Goal: Information Seeking & Learning: Understand process/instructions

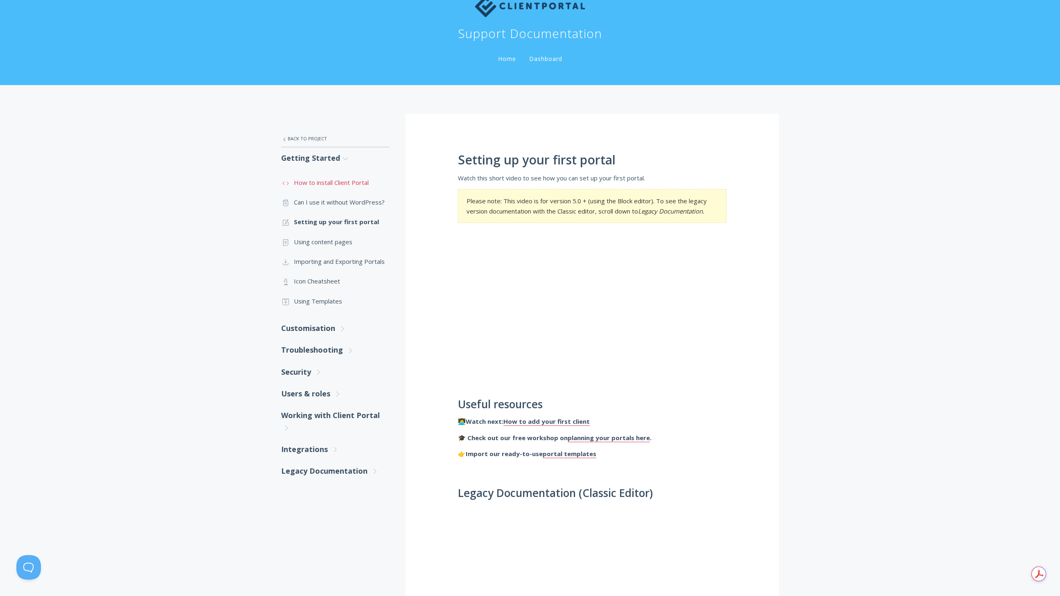
click at [321, 186] on link ".st0{fill:none;stroke:#000000;stroke-width:2;stroke-miterlimit:10;} Untitled-16…" at bounding box center [335, 183] width 108 height 20
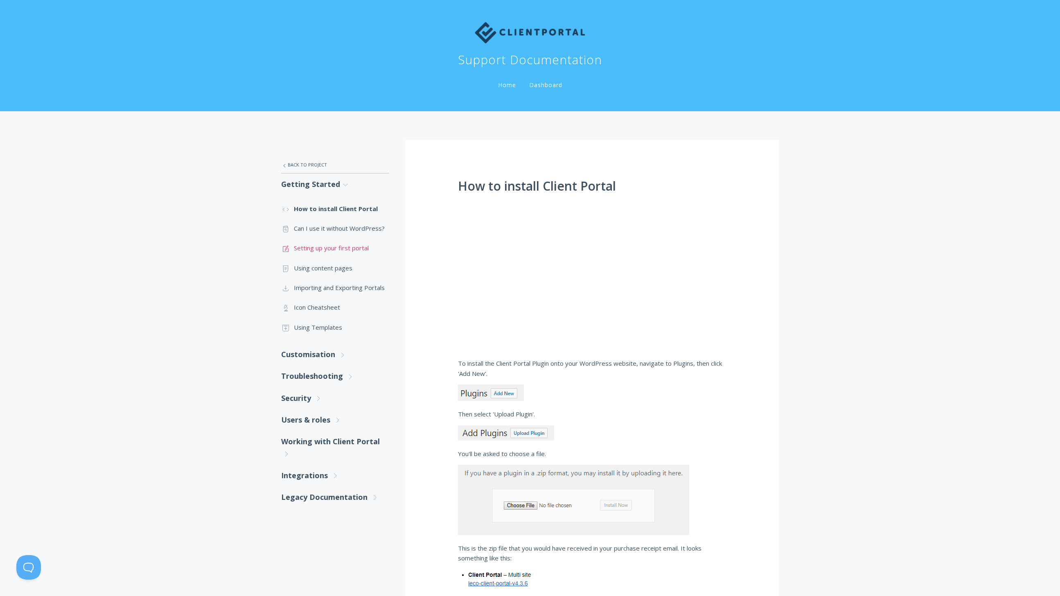
click at [319, 245] on link ".st0{fill:none;stroke:#000000;stroke-width:2;stroke-miterlimit:10;} 1. General …" at bounding box center [335, 248] width 108 height 20
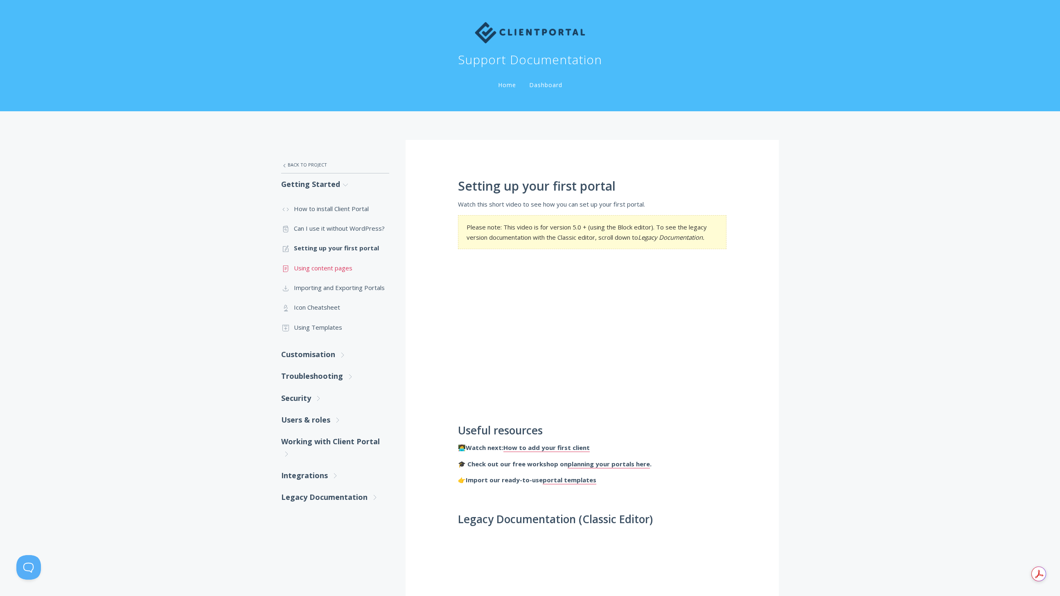
click at [318, 271] on link ".st0{fill:none;stroke:#000000;stroke-width:2;stroke-miterlimit:10;} Untitled-15…" at bounding box center [335, 268] width 108 height 20
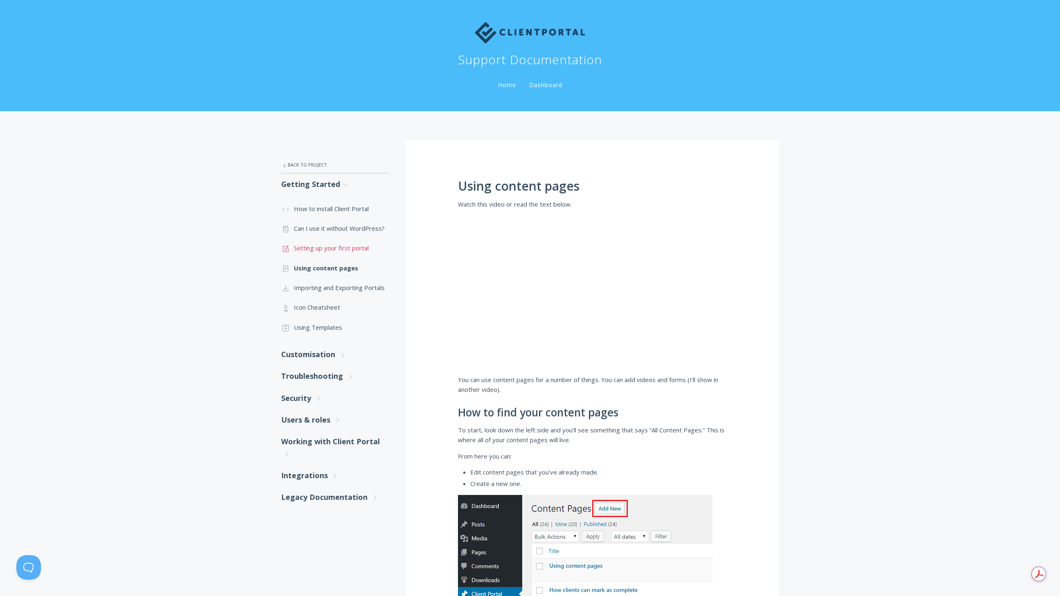
click at [322, 239] on link ".st0{fill:none;stroke:#000000;stroke-width:2;stroke-miterlimit:10;} 1. General …" at bounding box center [335, 248] width 108 height 20
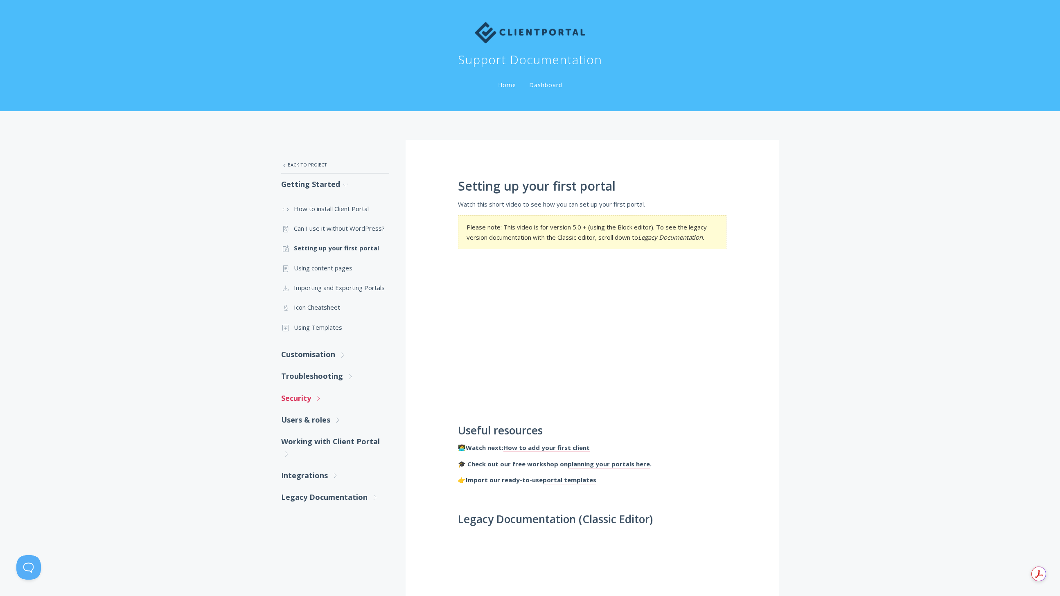
click at [307, 401] on link "Security .st0{fill:none;stroke:#000000;stroke-width:2;stroke-miterlimit:10;} Un…" at bounding box center [335, 399] width 108 height 22
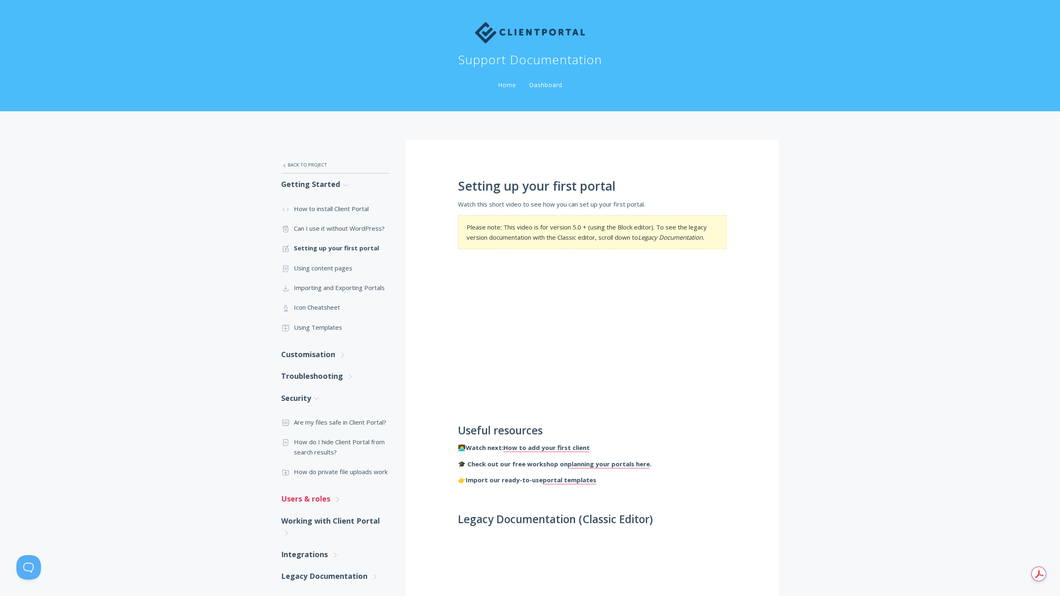
click at [327, 491] on link "Users & roles .st0{fill:none;stroke:#000000;stroke-width:2;stroke-miterlimit:10…" at bounding box center [335, 499] width 108 height 22
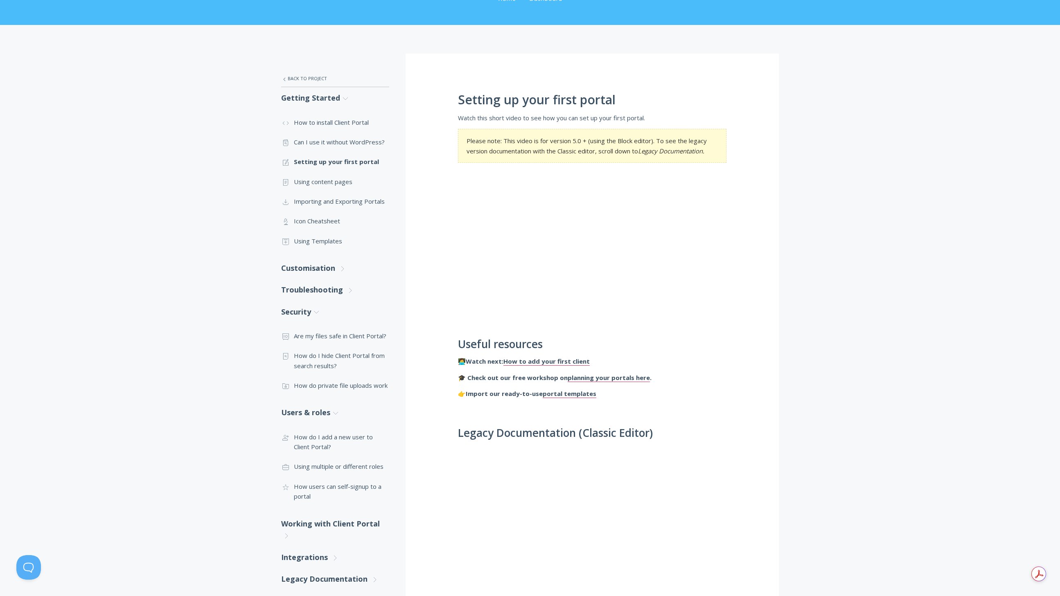
scroll to position [97, 0]
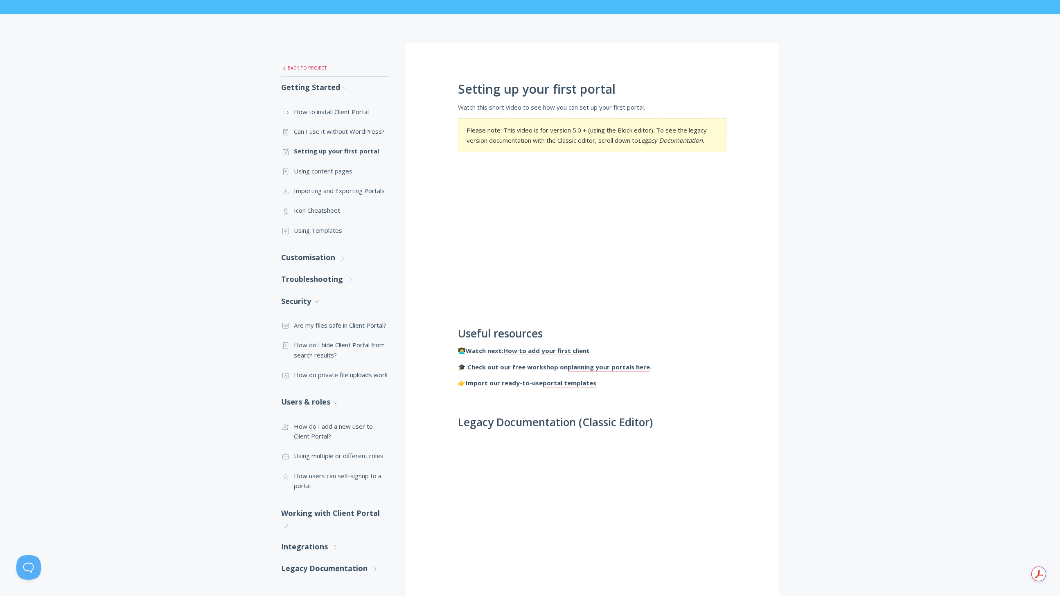
click at [307, 66] on link ".st0{fill:none;stroke:#000000;stroke-width:2;stroke-miterlimit:10;} Untitled-27…" at bounding box center [335, 67] width 108 height 17
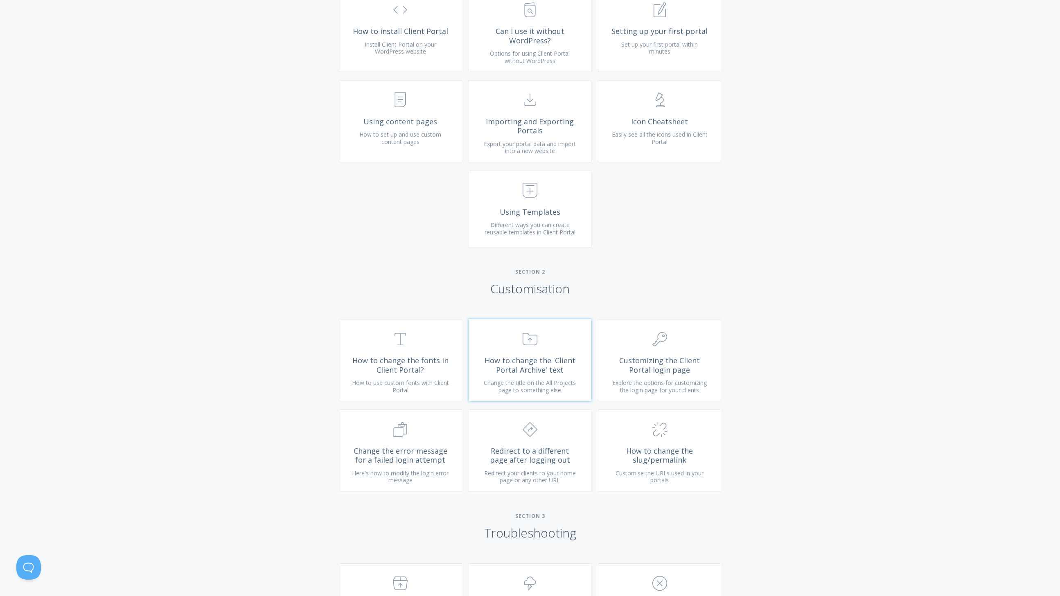
scroll to position [440, 0]
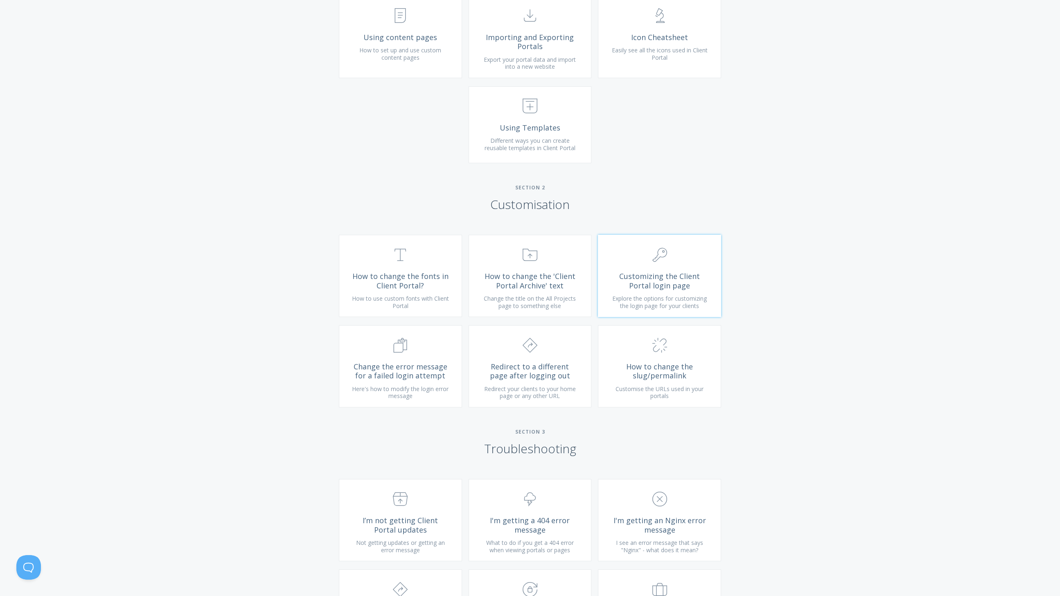
click at [663, 301] on link ".cls-1{fill:none;stroke:#000;stroke-miterlimit:10;stroke-width:2px;} 1. General…" at bounding box center [659, 276] width 123 height 82
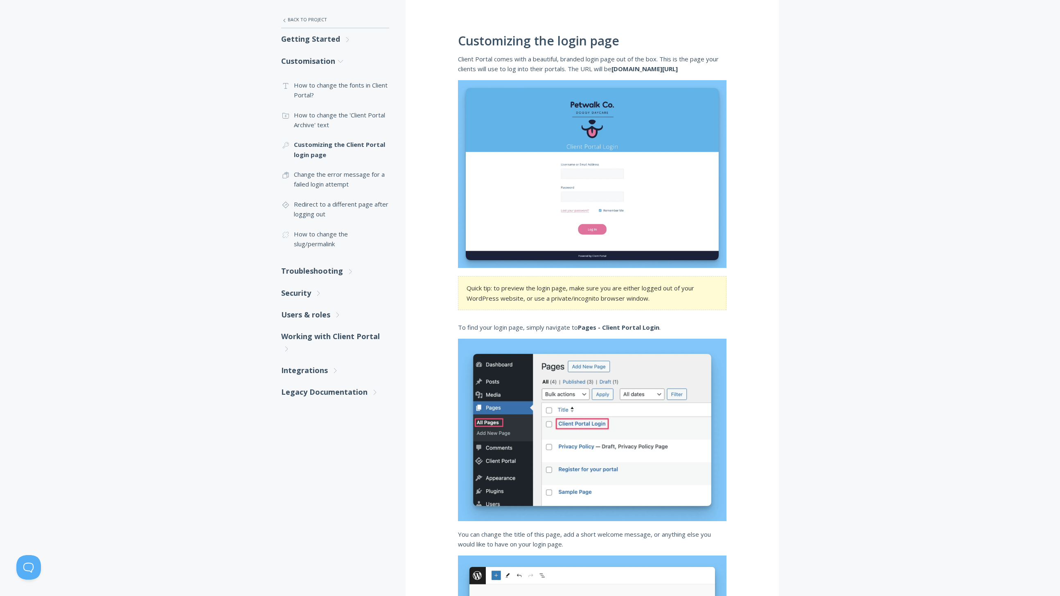
scroll to position [151, 0]
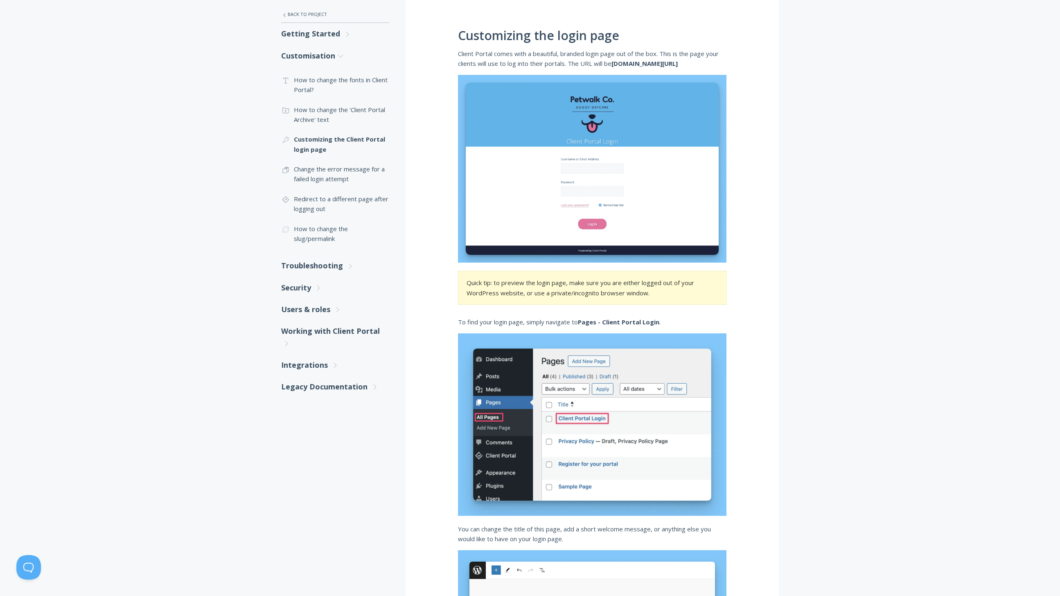
click at [542, 285] on section "Quick tip: to preview the login page, make sure you are either logged out of yo…" at bounding box center [592, 288] width 268 height 34
click at [597, 285] on section "Quick tip: to preview the login page, make sure you are either logged out of yo…" at bounding box center [592, 288] width 268 height 34
click at [549, 283] on section "Quick tip: to preview the login page, make sure you are either logged out of yo…" at bounding box center [592, 288] width 268 height 34
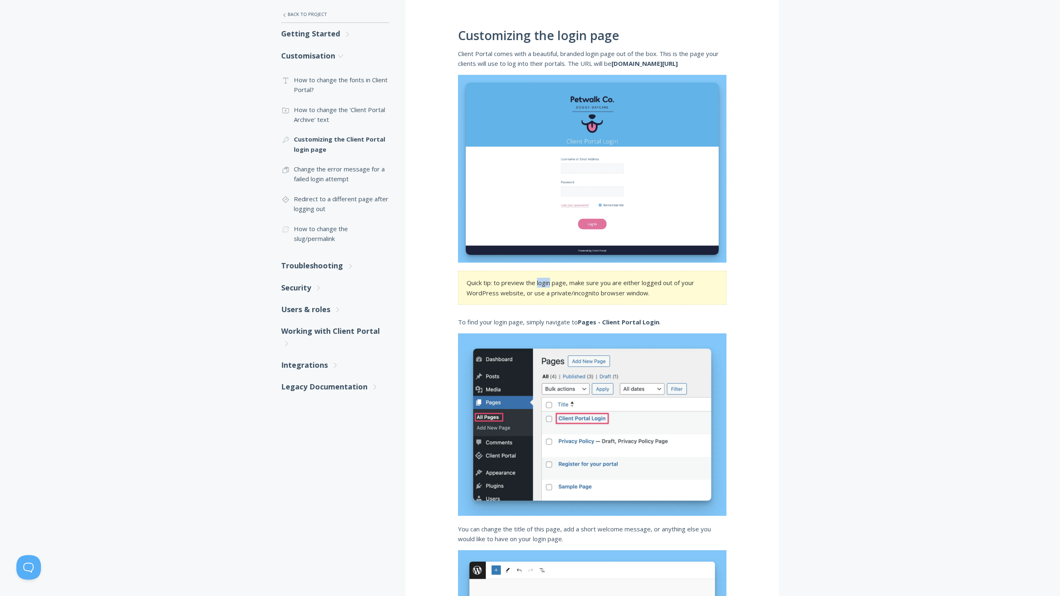
click at [549, 283] on section "Quick tip: to preview the login page, make sure you are either logged out of yo…" at bounding box center [592, 288] width 268 height 34
click at [583, 284] on section "Quick tip: to preview the login page, make sure you are either logged out of yo…" at bounding box center [592, 288] width 268 height 34
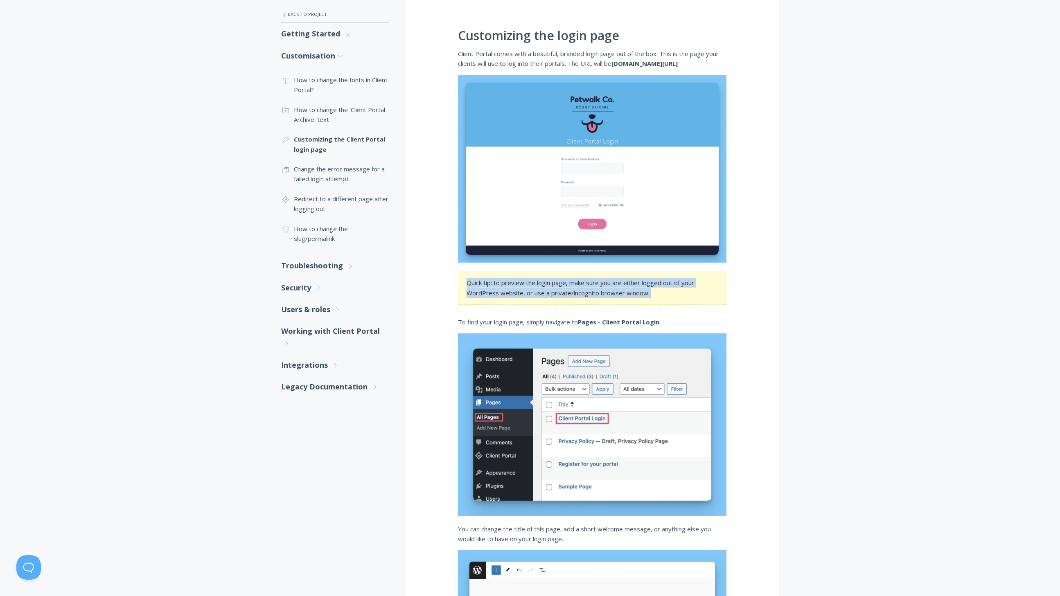
click at [603, 286] on section "Quick tip: to preview the login page, make sure you are either logged out of yo…" at bounding box center [592, 288] width 268 height 34
click at [513, 291] on section "Quick tip: to preview the login page, make sure you are either logged out of yo…" at bounding box center [592, 288] width 268 height 34
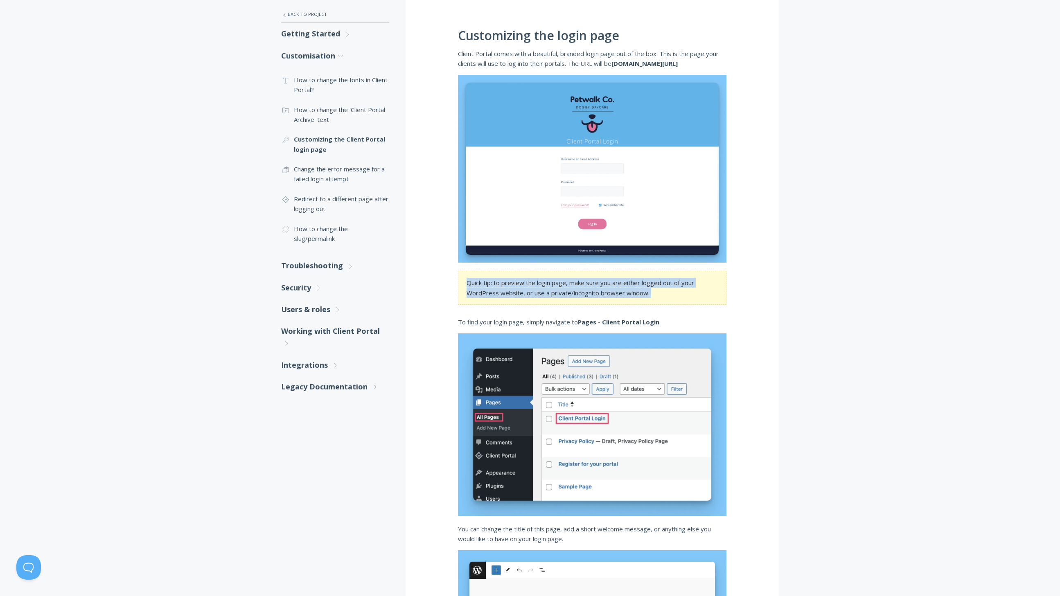
click at [513, 291] on section "Quick tip: to preview the login page, make sure you are either logged out of yo…" at bounding box center [592, 288] width 268 height 34
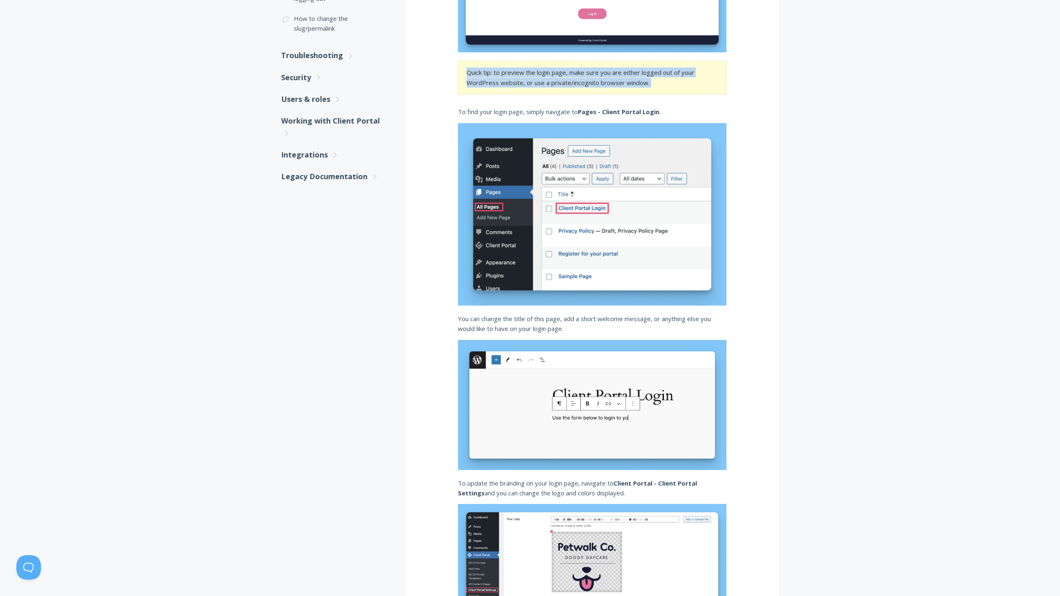
scroll to position [366, 0]
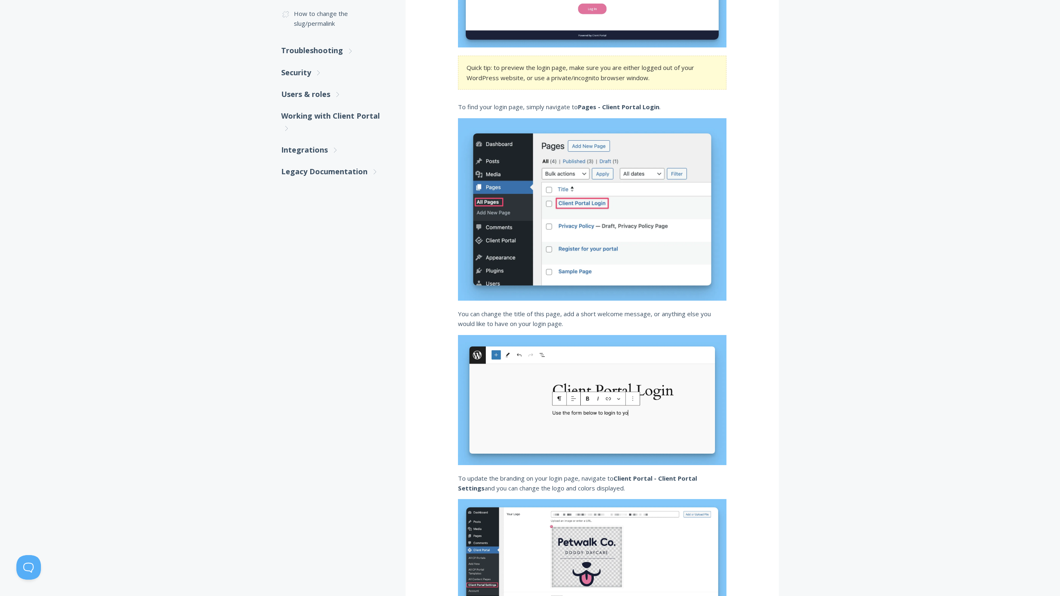
click at [563, 315] on p "You can change the title of this page, add a short welcome message, or anything…" at bounding box center [592, 319] width 268 height 20
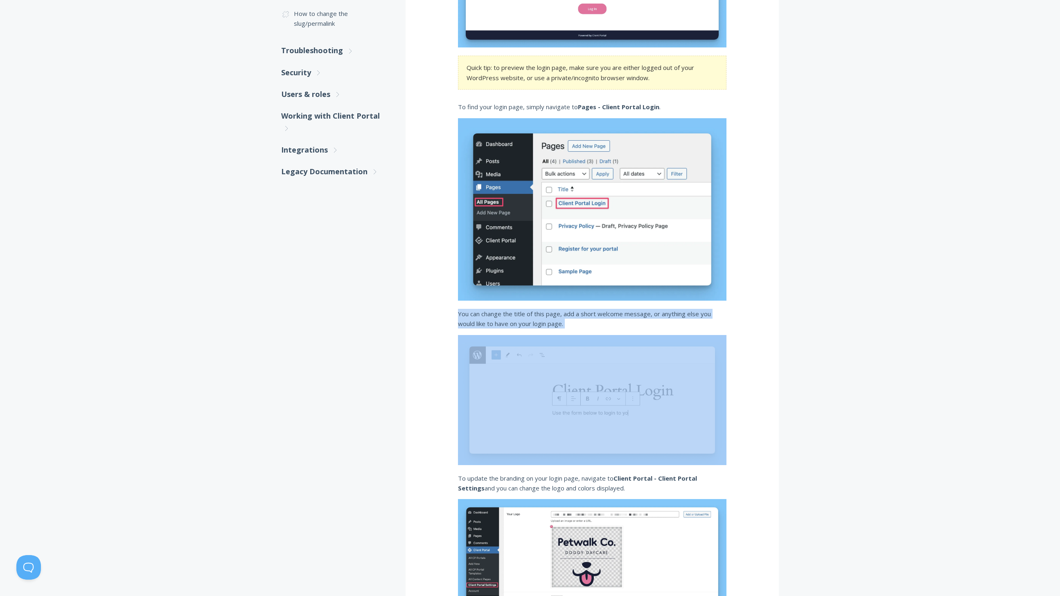
click at [563, 315] on p "You can change the title of this page, add a short welcome message, or anything…" at bounding box center [592, 319] width 268 height 20
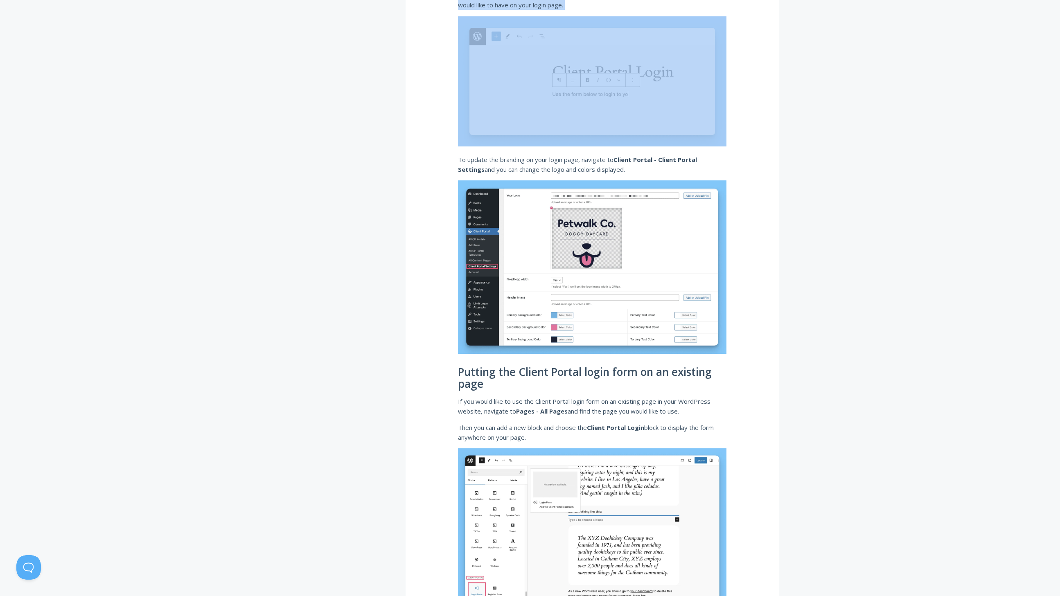
scroll to position [769, 0]
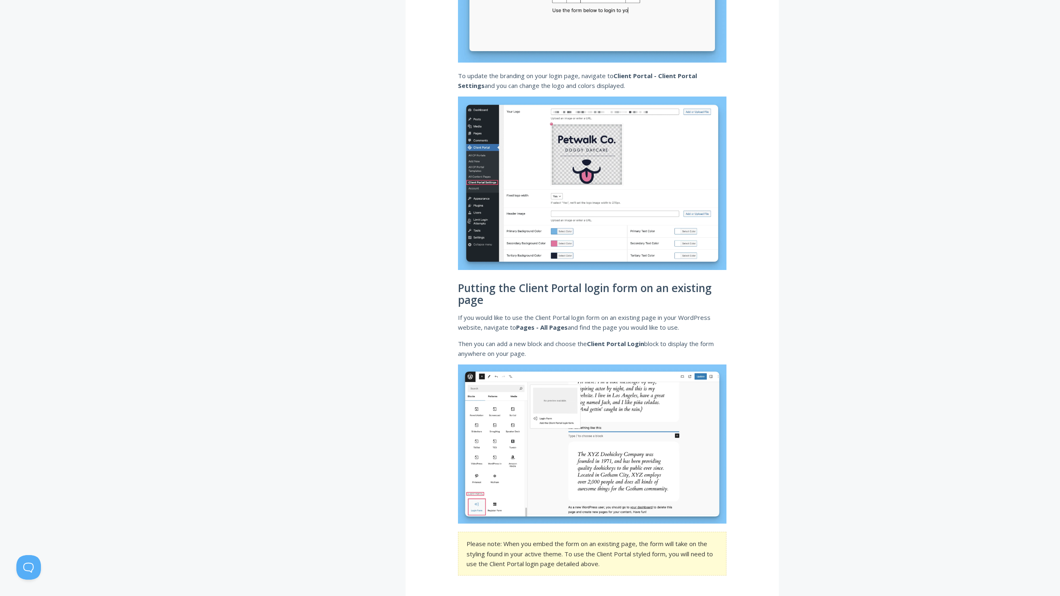
click at [600, 291] on h2 "Putting the Client Portal login form on an existing page" at bounding box center [592, 294] width 268 height 24
drag, startPoint x: 600, startPoint y: 291, endPoint x: 586, endPoint y: 296, distance: 14.7
click at [600, 291] on h2 "Putting the Client Portal login form on an existing page" at bounding box center [592, 294] width 268 height 24
click at [542, 300] on h2 "Putting the Client Portal login form on an existing page" at bounding box center [592, 294] width 268 height 24
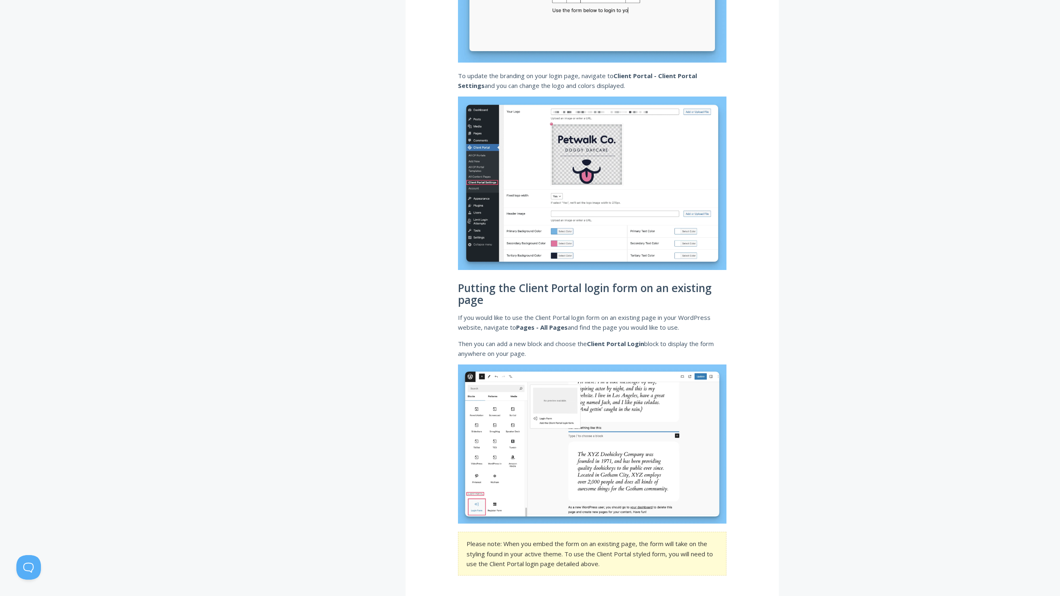
click at [633, 293] on h2 "Putting the Client Portal login form on an existing page" at bounding box center [592, 294] width 268 height 24
click at [528, 324] on strong "Pages - All Pages" at bounding box center [542, 327] width 52 height 8
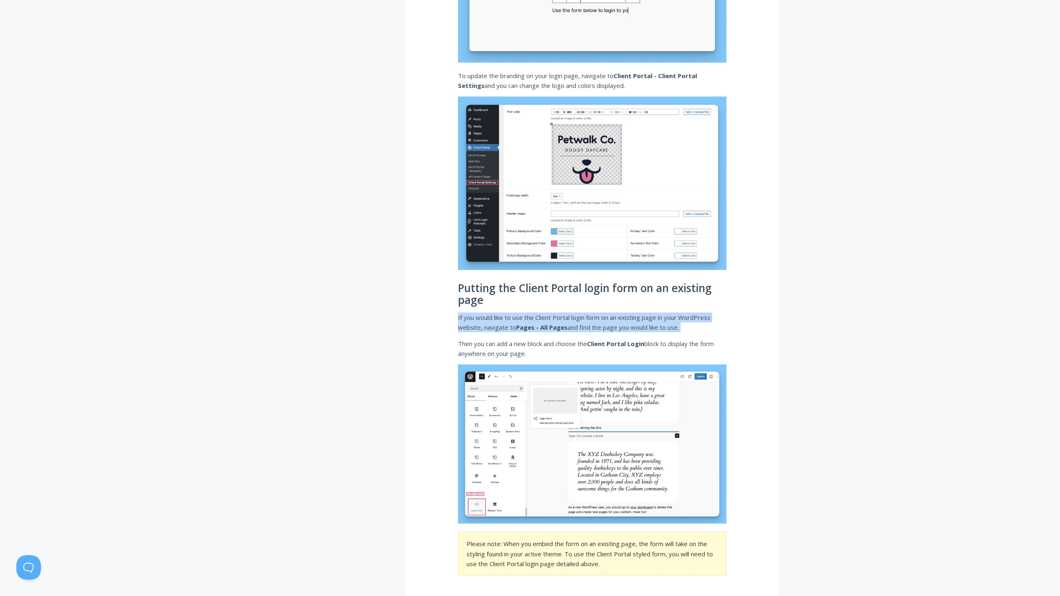
click at [528, 324] on strong "Pages - All Pages" at bounding box center [542, 327] width 52 height 8
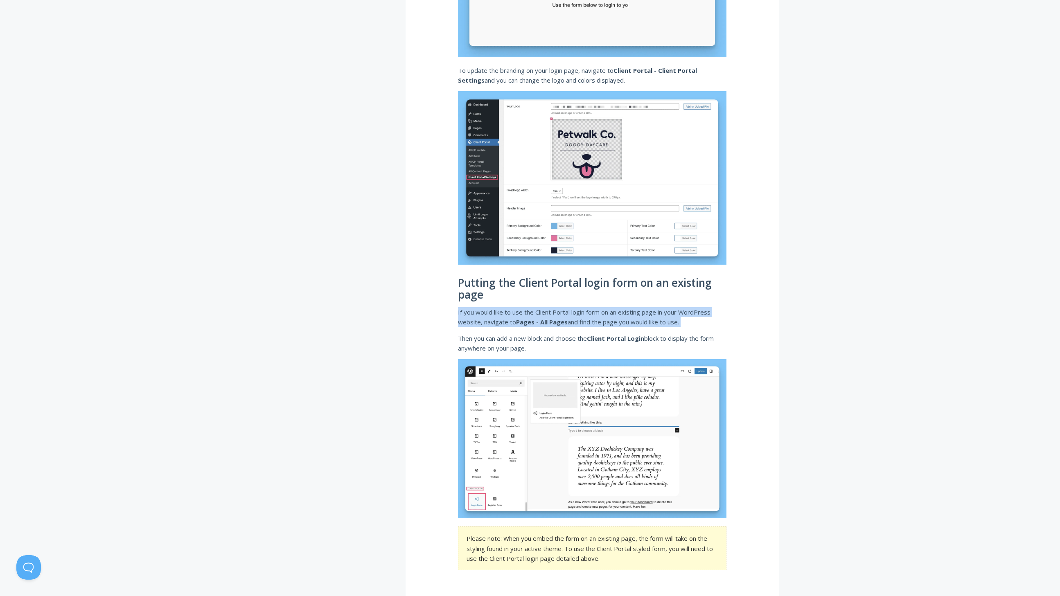
scroll to position [779, 0]
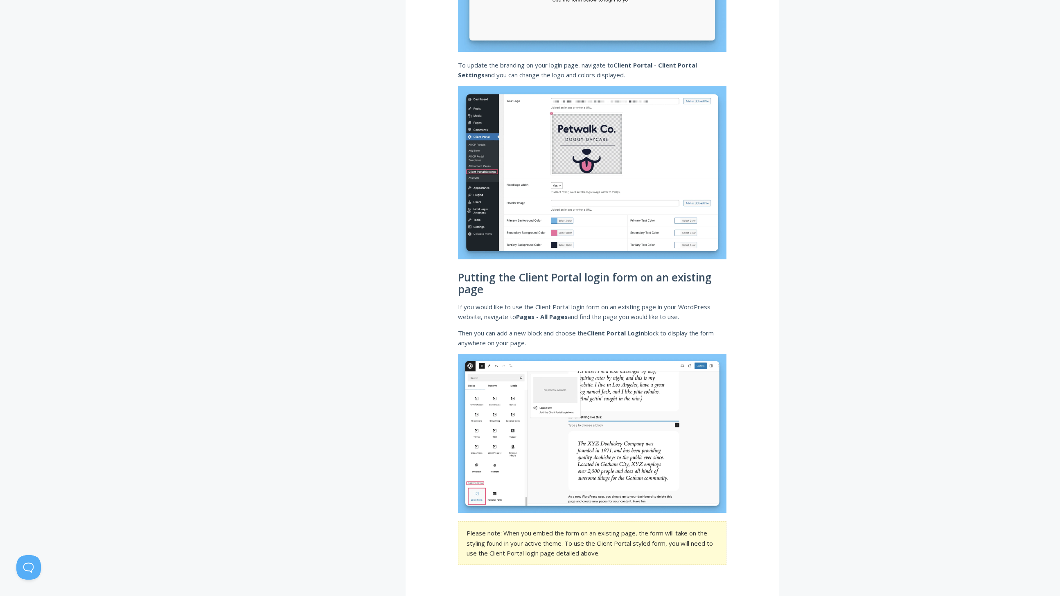
click at [540, 334] on p "Then you can add a new block and choose the Client Portal Login block to displa…" at bounding box center [592, 338] width 268 height 20
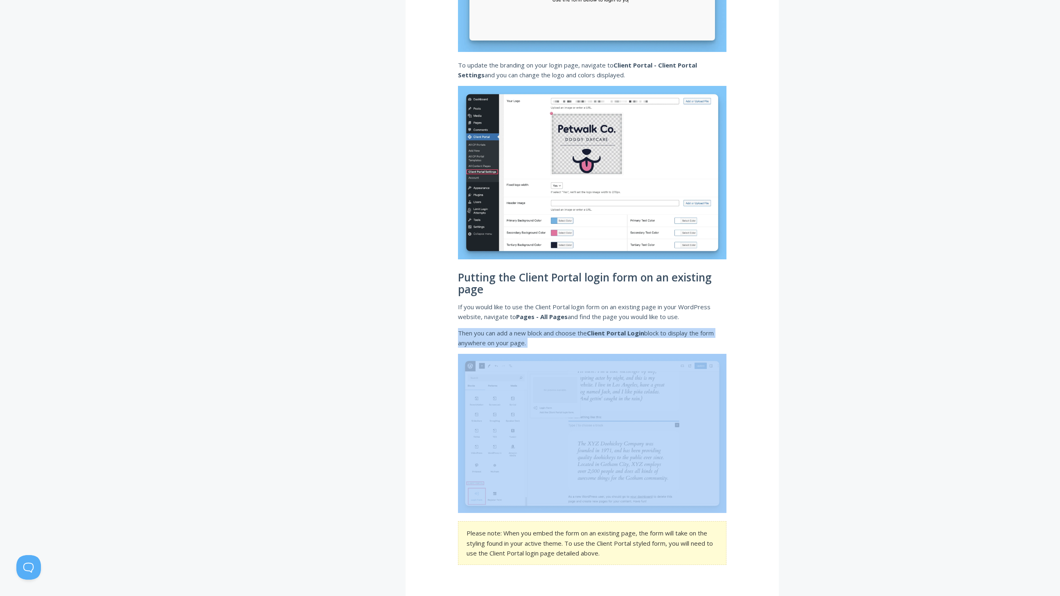
click at [540, 334] on p "Then you can add a new block and choose the Client Portal Login block to displa…" at bounding box center [592, 338] width 268 height 20
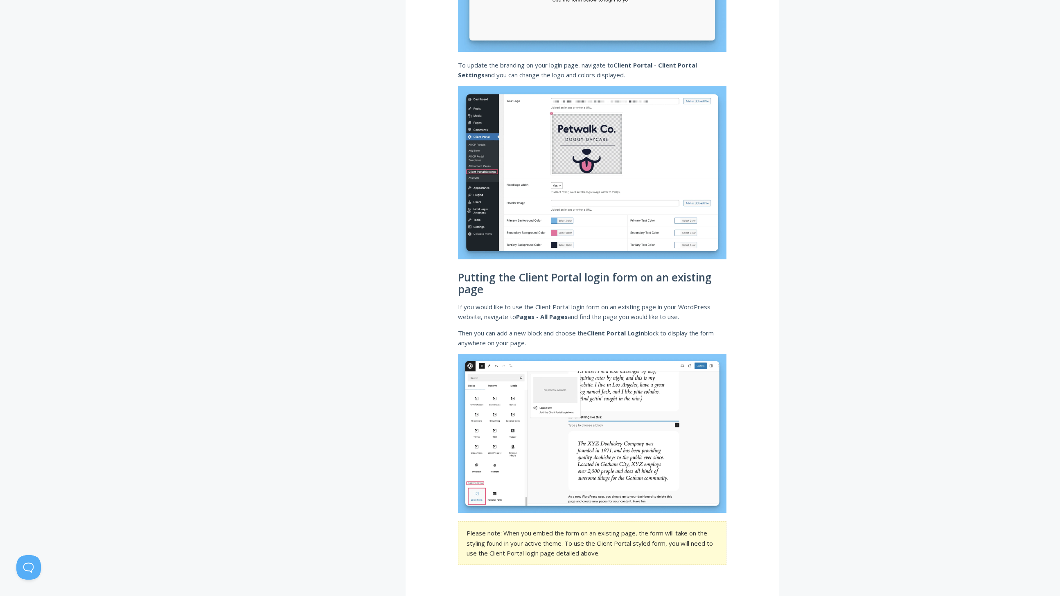
click at [507, 310] on p "If you would like to use the Client Portal login form on an existing page in yo…" at bounding box center [592, 312] width 268 height 20
click at [555, 307] on p "If you would like to use the Client Portal login form on an existing page in yo…" at bounding box center [592, 312] width 268 height 20
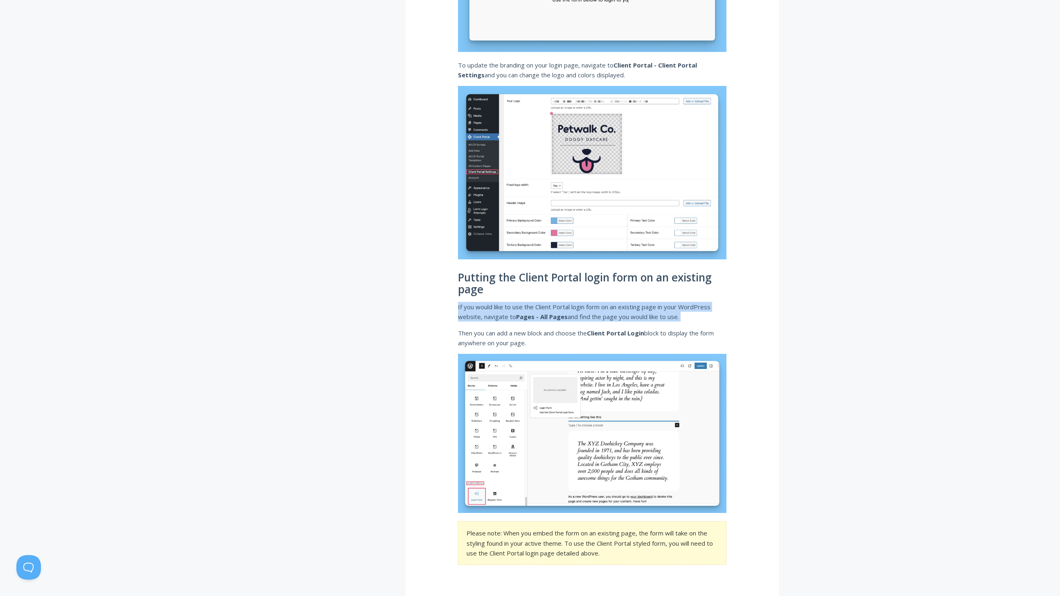
click at [625, 306] on p "If you would like to use the Client Portal login form on an existing page in yo…" at bounding box center [592, 312] width 268 height 20
click at [657, 308] on p "If you would like to use the Client Portal login form on an existing page in yo…" at bounding box center [592, 312] width 268 height 20
click at [656, 308] on p "If you would like to use the Client Portal login form on an existing page in yo…" at bounding box center [592, 312] width 268 height 20
click at [498, 316] on p "If you would like to use the Client Portal login form on an existing page in yo…" at bounding box center [592, 312] width 268 height 20
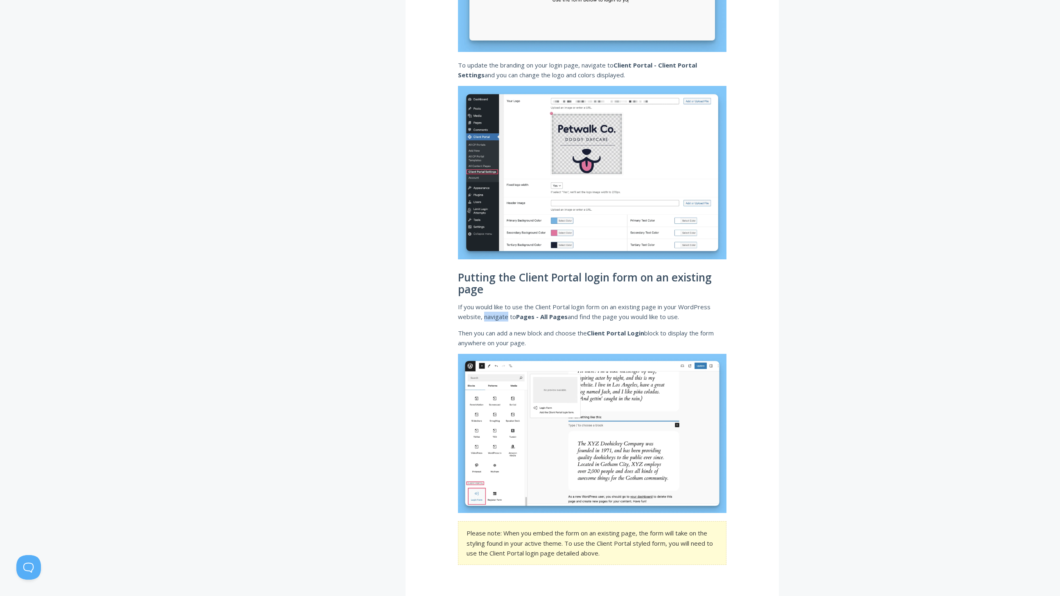
click at [498, 316] on p "If you would like to use the Client Portal login form on an existing page in yo…" at bounding box center [592, 312] width 268 height 20
click at [541, 315] on strong "Pages - All Pages" at bounding box center [542, 317] width 52 height 8
click at [591, 316] on p "If you would like to use the Client Portal login form on an existing page in yo…" at bounding box center [592, 312] width 268 height 20
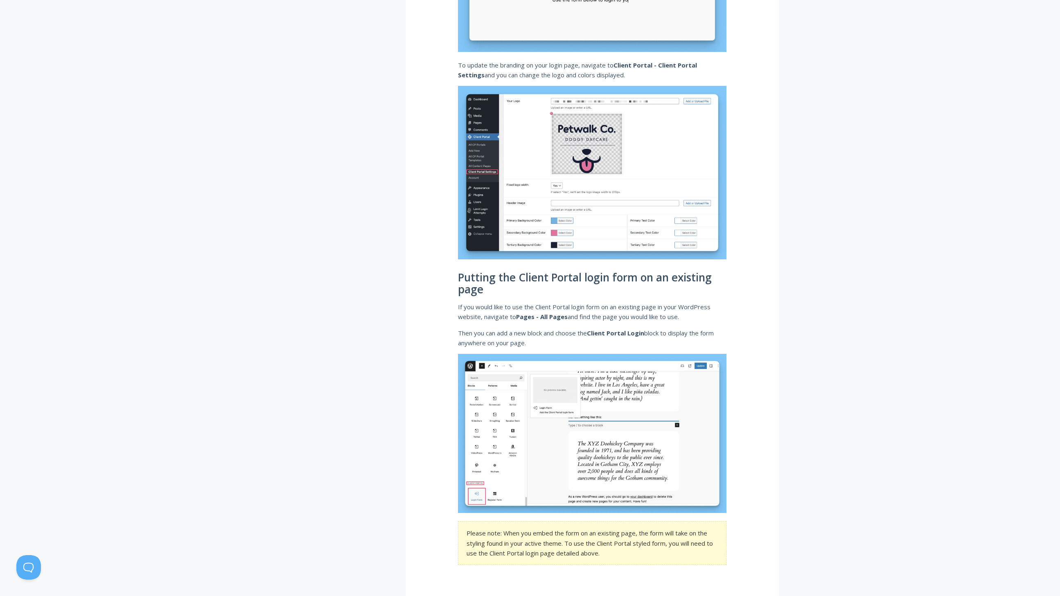
click at [516, 336] on p "Then you can add a new block and choose the Client Portal Login block to displa…" at bounding box center [592, 338] width 268 height 20
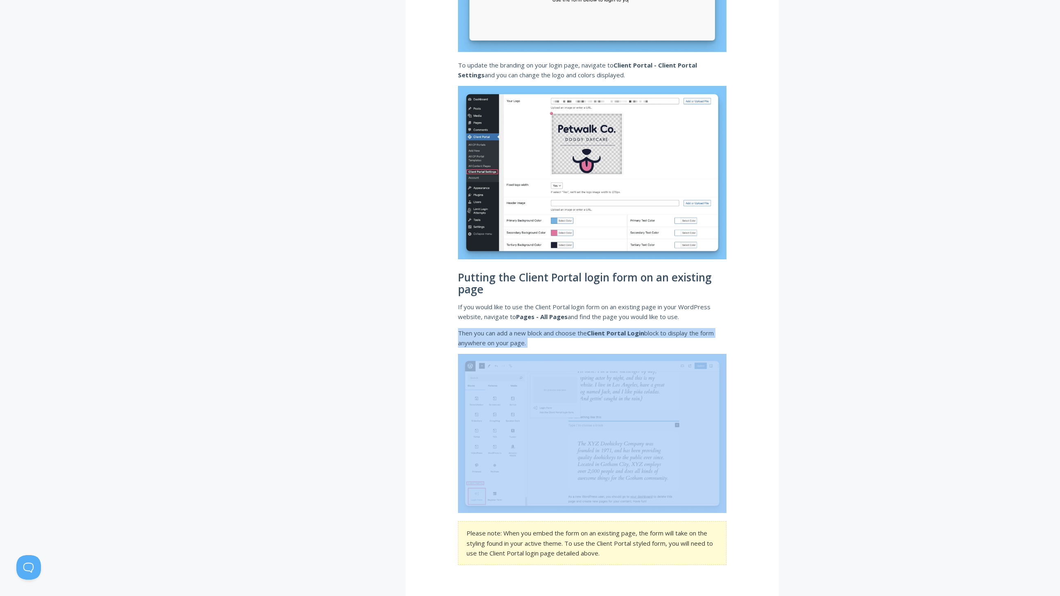
click at [516, 336] on p "Then you can add a new block and choose the Client Portal Login block to displa…" at bounding box center [592, 338] width 268 height 20
click at [488, 341] on p "Then you can add a new block and choose the Client Portal Login block to displa…" at bounding box center [592, 338] width 268 height 20
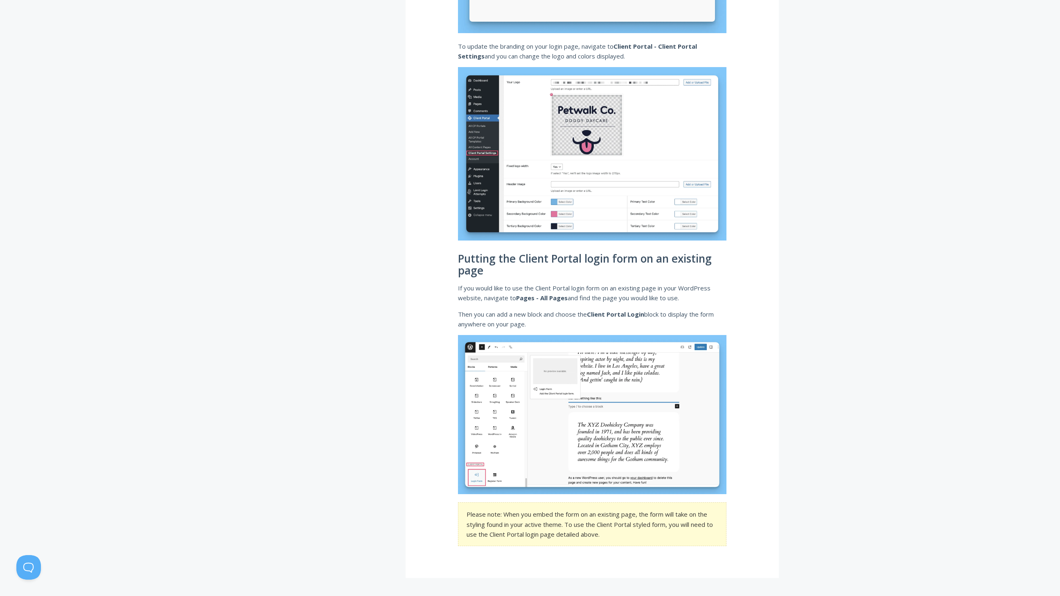
scroll to position [915, 0]
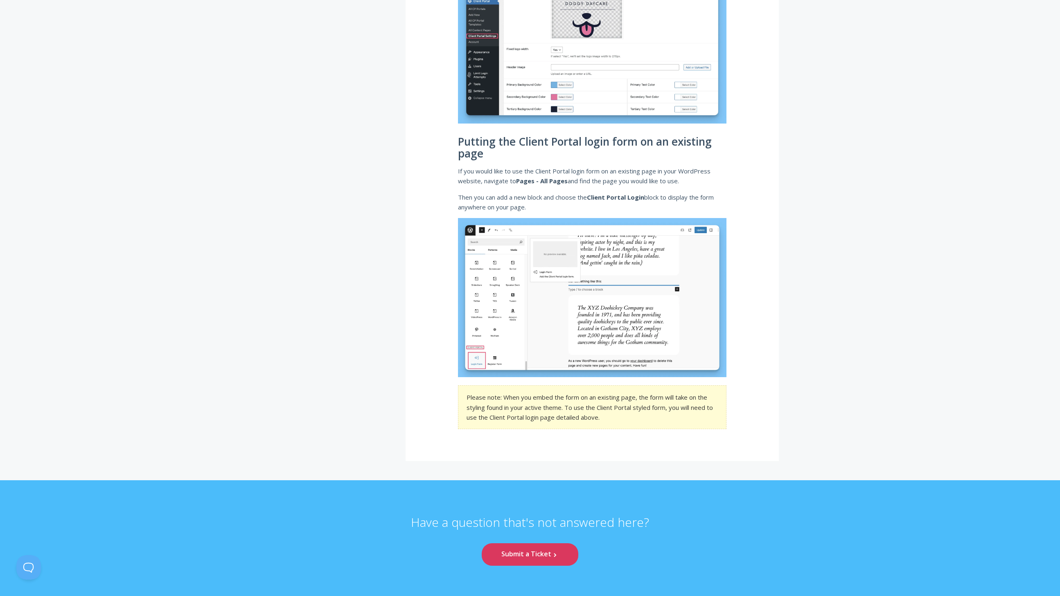
drag, startPoint x: 545, startPoint y: 206, endPoint x: 453, endPoint y: 201, distance: 91.8
click at [600, 406] on section "Please note: When you embed the form on an existing page, the form will take on…" at bounding box center [592, 407] width 268 height 44
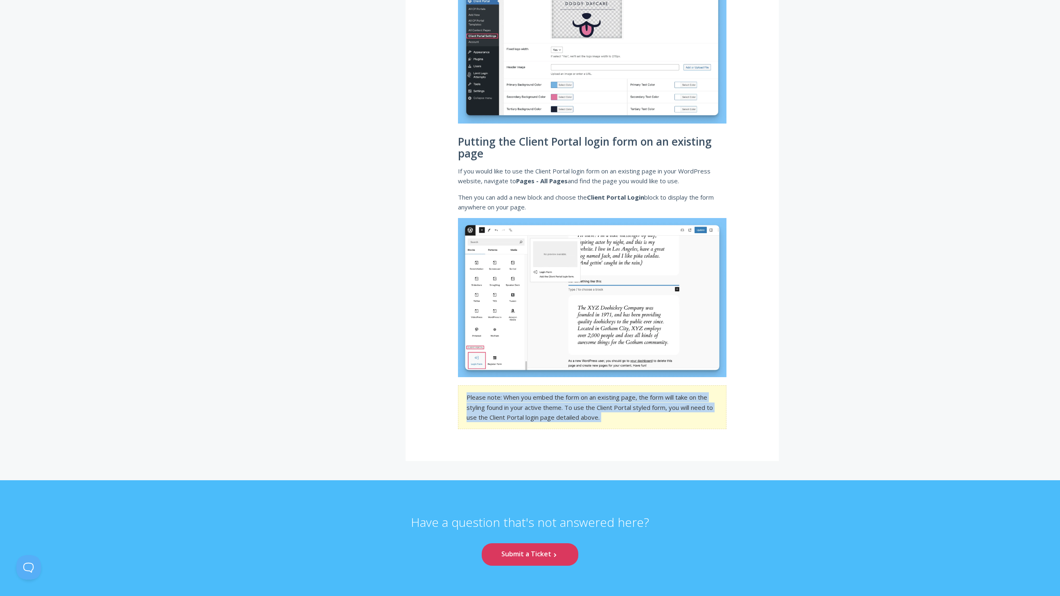
click at [600, 406] on section "Please note: When you embed the form on an existing page, the form will take on…" at bounding box center [592, 407] width 268 height 44
click at [608, 416] on section "Please note: When you embed the form on an existing page, the form will take on…" at bounding box center [592, 407] width 268 height 44
drag, startPoint x: 610, startPoint y: 418, endPoint x: 437, endPoint y: 395, distance: 174.6
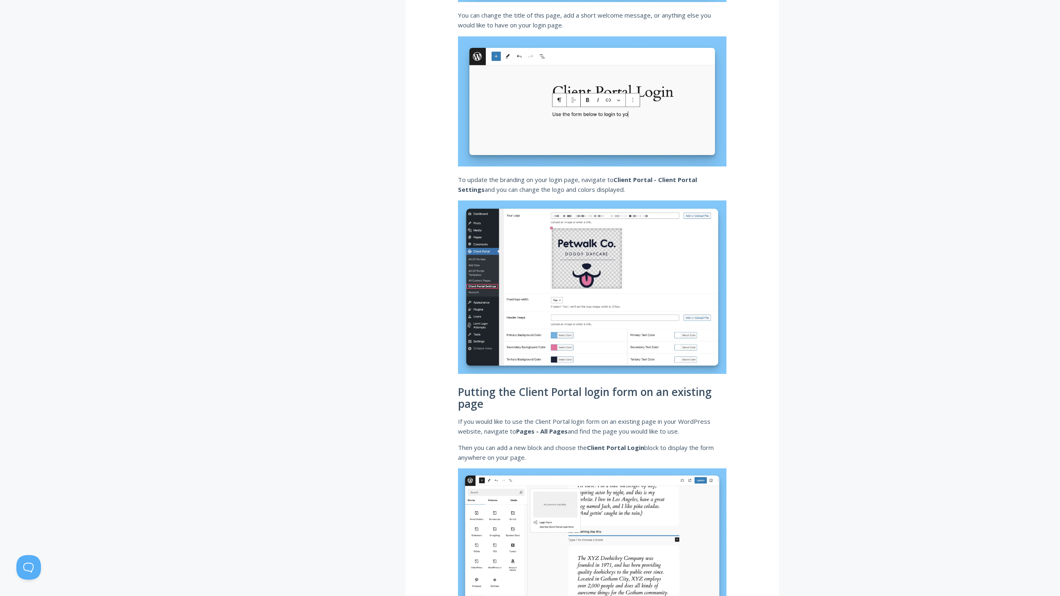
scroll to position [509, 0]
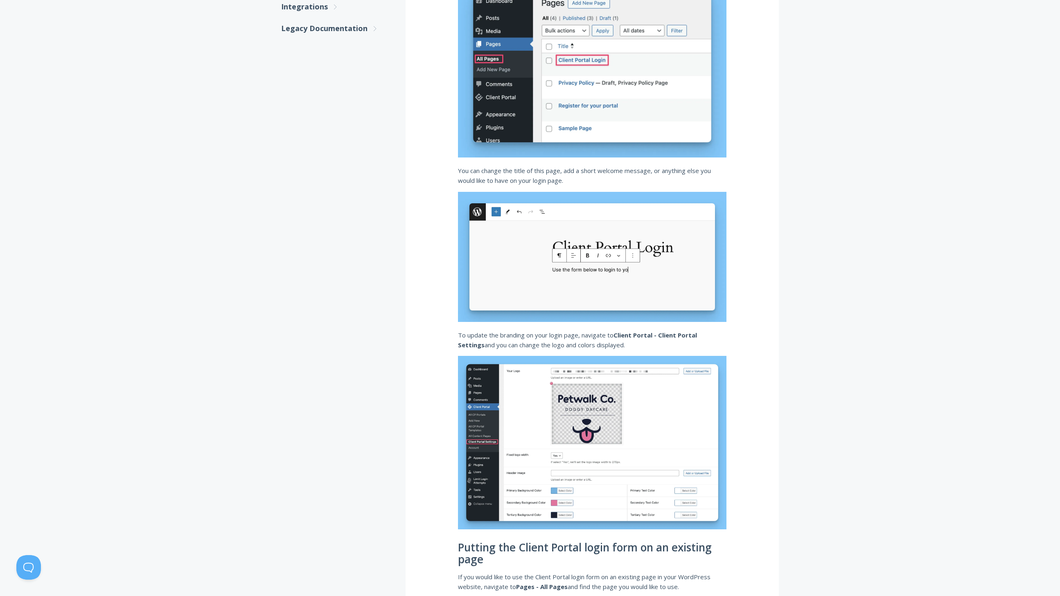
click at [541, 170] on p "You can change the title of this page, add a short welcome message, or anything…" at bounding box center [592, 176] width 268 height 20
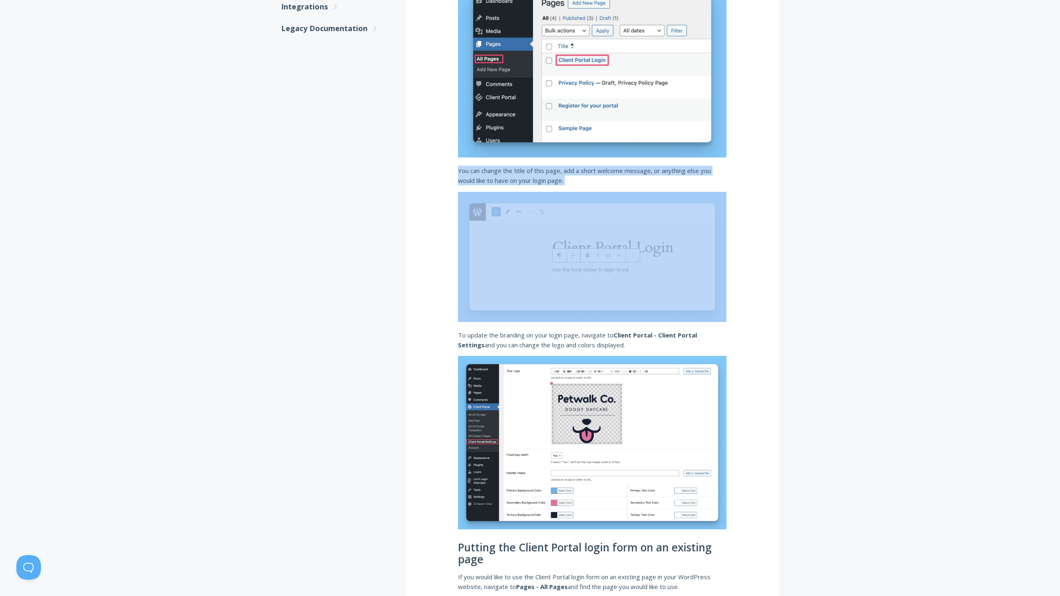
click at [541, 170] on p "You can change the title of this page, add a short welcome message, or anything…" at bounding box center [592, 176] width 268 height 20
click at [611, 183] on p "You can change the title of this page, add a short welcome message, or anything…" at bounding box center [592, 176] width 268 height 20
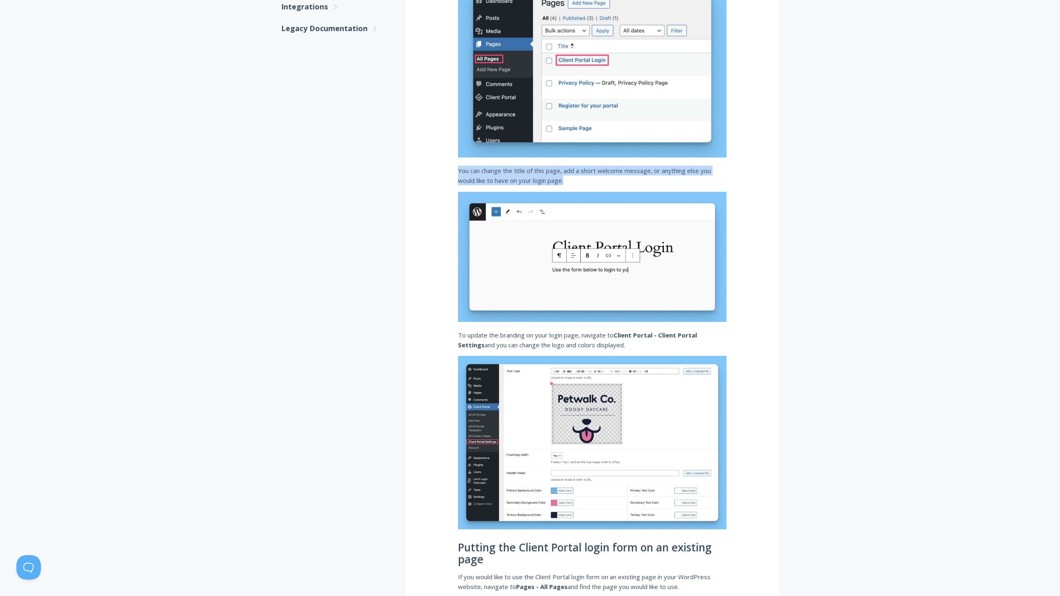
drag, startPoint x: 596, startPoint y: 182, endPoint x: 450, endPoint y: 167, distance: 146.4
click at [450, 167] on div "Customizing the login page Client Portal comes with a beautiful, branded login …" at bounding box center [592, 249] width 373 height 1236
click at [531, 176] on p "You can change the title of this page, add a short welcome message, or anything…" at bounding box center [592, 176] width 268 height 20
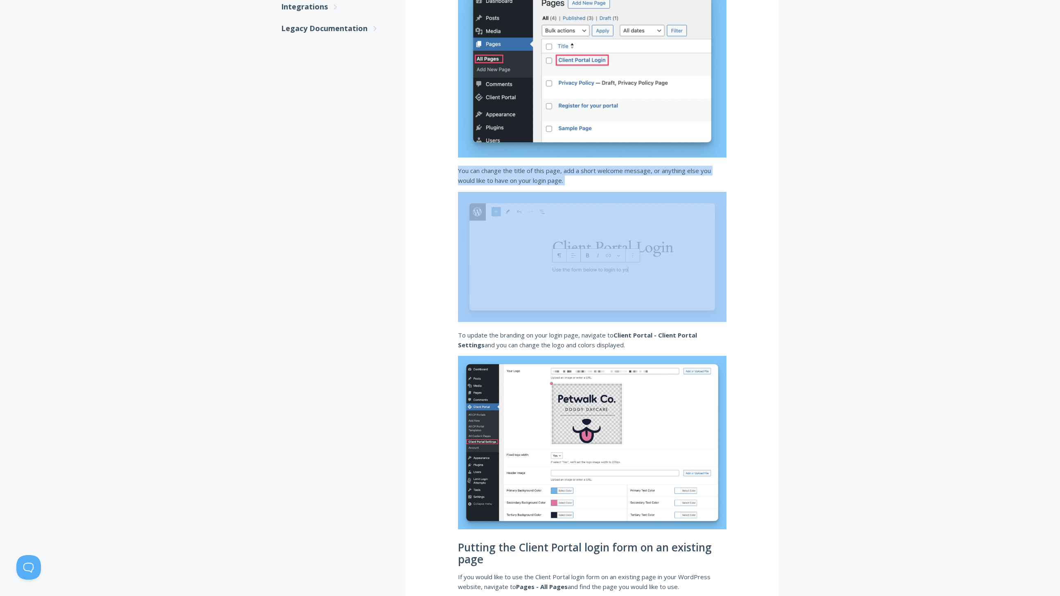
click at [531, 176] on p "You can change the title of this page, add a short welcome message, or anything…" at bounding box center [592, 176] width 268 height 20
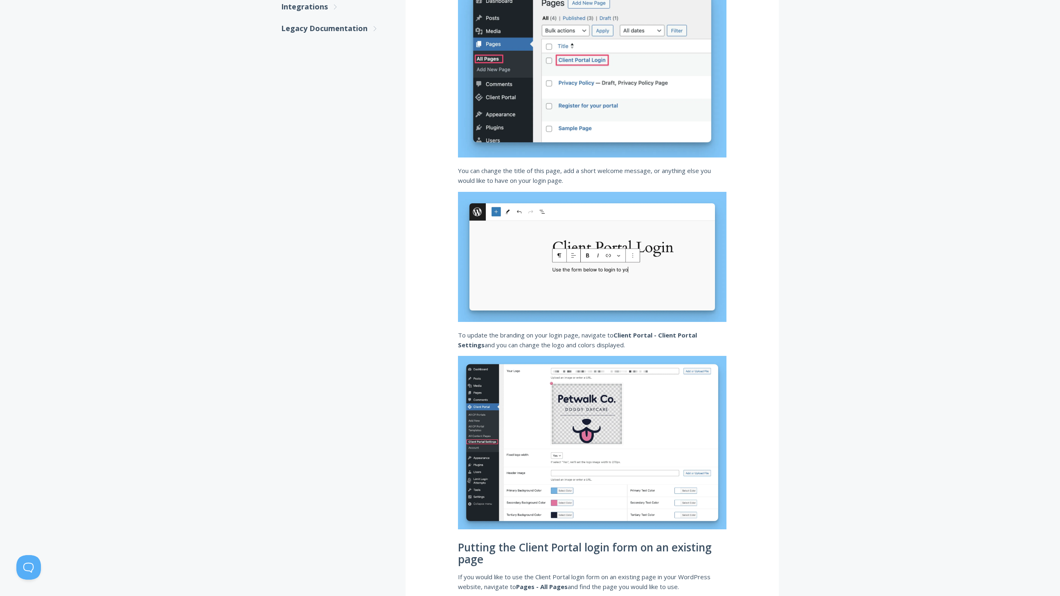
click at [569, 185] on p "You can change the title of this page, add a short welcome message, or anything…" at bounding box center [592, 176] width 268 height 20
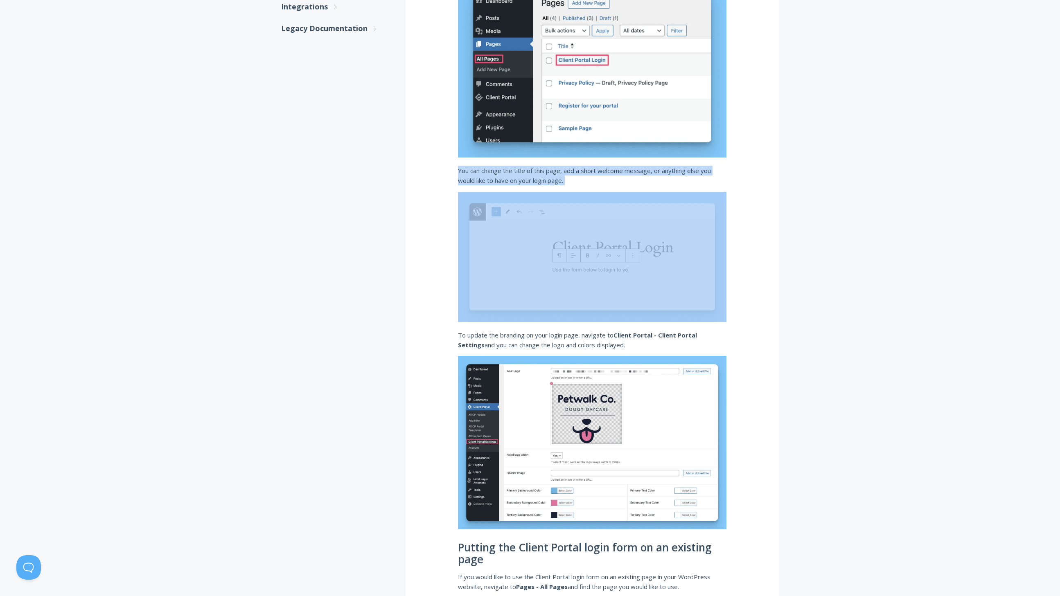
drag, startPoint x: 557, startPoint y: 183, endPoint x: 420, endPoint y: 164, distance: 137.9
click at [420, 164] on div "Customizing the login page Client Portal comes with a beautiful, branded login …" at bounding box center [592, 249] width 373 height 1236
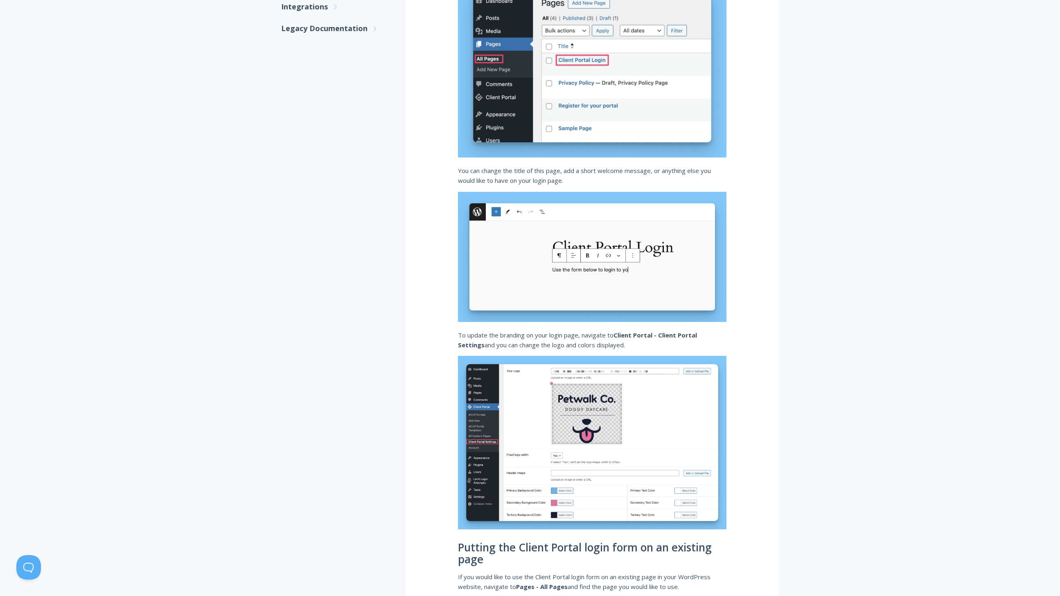
click at [419, 164] on div "Customizing the login page Client Portal comes with a beautiful, branded login …" at bounding box center [592, 249] width 373 height 1236
click at [322, 195] on div ".st0{fill:none;stroke:#000000;stroke-width:2;stroke-miterlimit:10;} Untitled-27…" at bounding box center [343, 249] width 124 height 1236
click at [581, 338] on p "To update the branding on your login page, navigate to Client Portal - Client P…" at bounding box center [592, 340] width 268 height 20
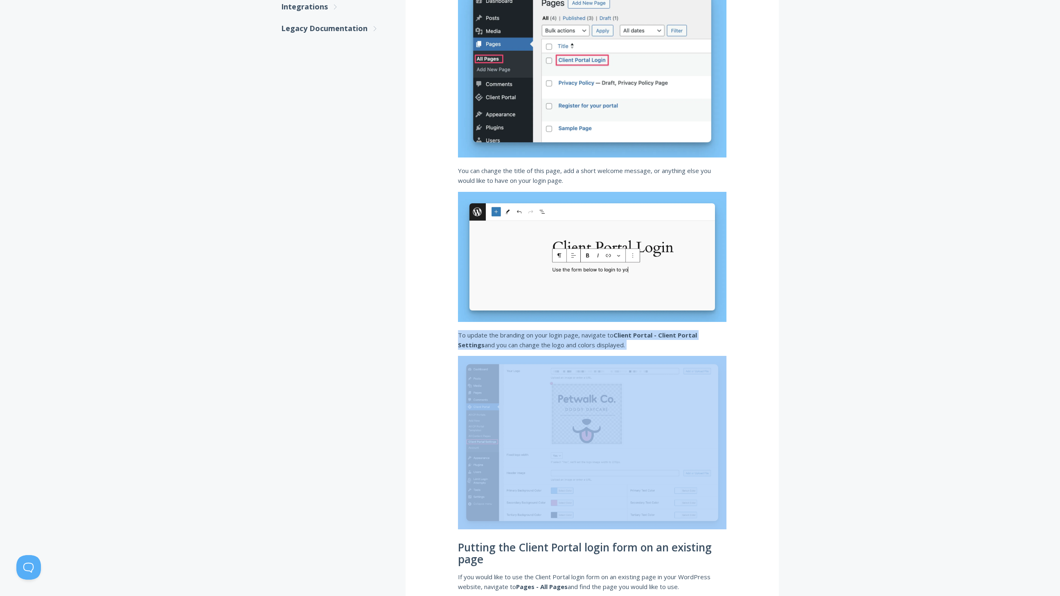
click at [581, 338] on p "To update the branding on your login page, navigate to Client Portal - Client P…" at bounding box center [592, 340] width 268 height 20
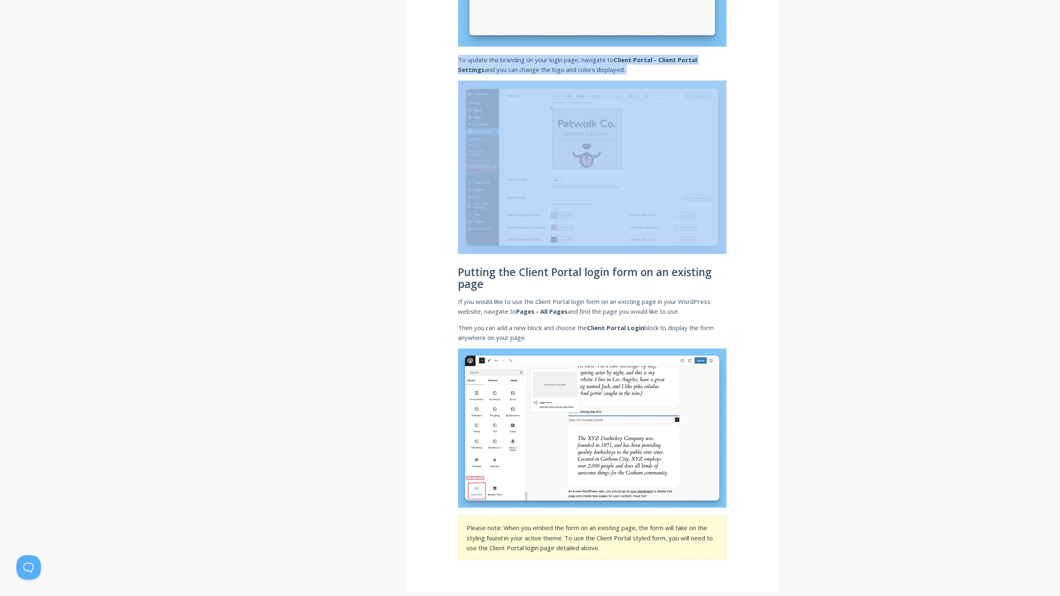
scroll to position [795, 0]
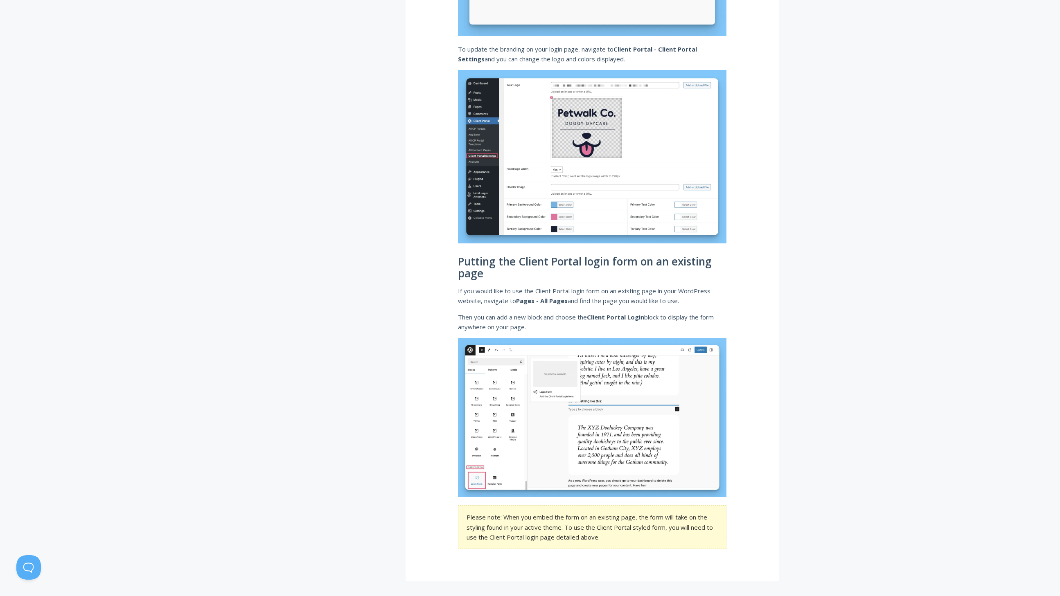
click at [501, 294] on p "If you would like to use the Client Portal login form on an existing page in yo…" at bounding box center [592, 296] width 268 height 20
click at [584, 301] on p "If you would like to use the Client Portal login form on an existing page in yo…" at bounding box center [592, 296] width 268 height 20
click at [629, 299] on p "If you would like to use the Client Portal login form on an existing page in yo…" at bounding box center [592, 296] width 268 height 20
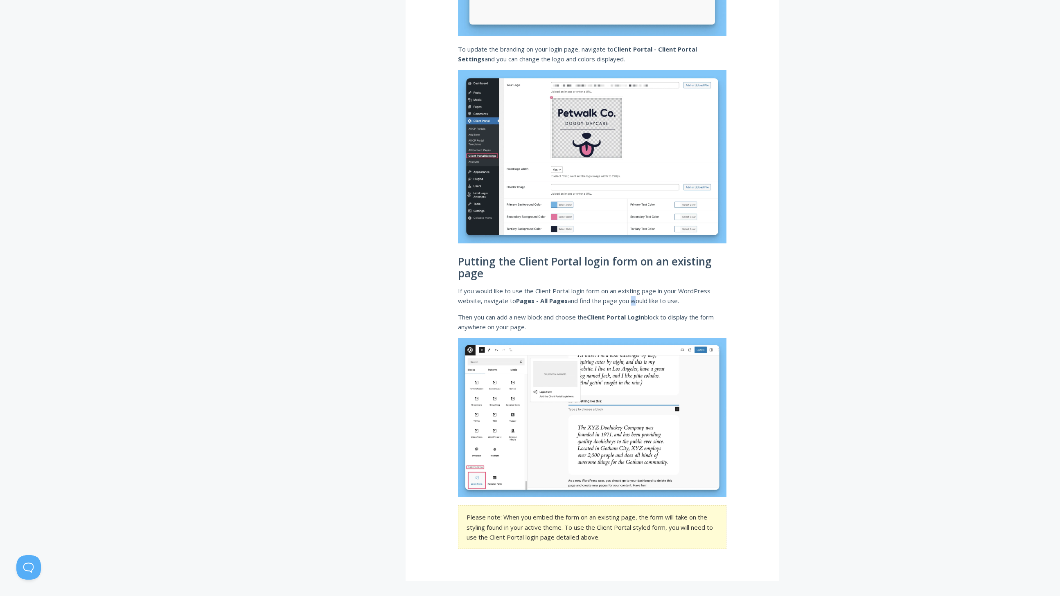
click at [629, 299] on p "If you would like to use the Client Portal login form on an existing page in yo…" at bounding box center [592, 296] width 268 height 20
click at [536, 319] on p "Then you can add a new block and choose the Client Portal Login block to displa…" at bounding box center [592, 322] width 268 height 20
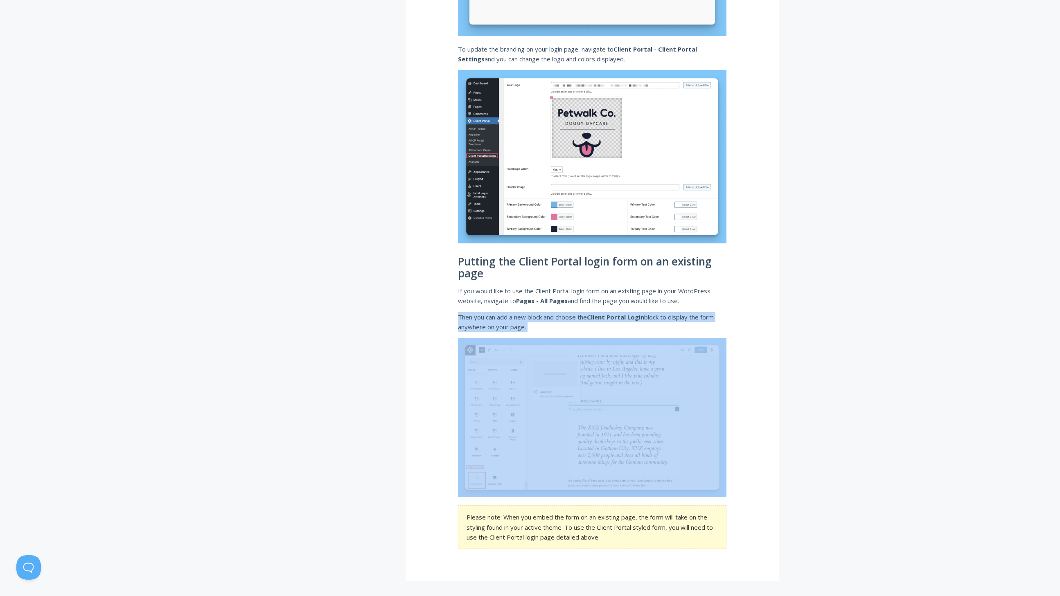
click at [536, 319] on p "Then you can add a new block and choose the Client Portal Login block to displa…" at bounding box center [592, 322] width 268 height 20
click at [575, 320] on p "Then you can add a new block and choose the Client Portal Login block to displa…" at bounding box center [592, 322] width 268 height 20
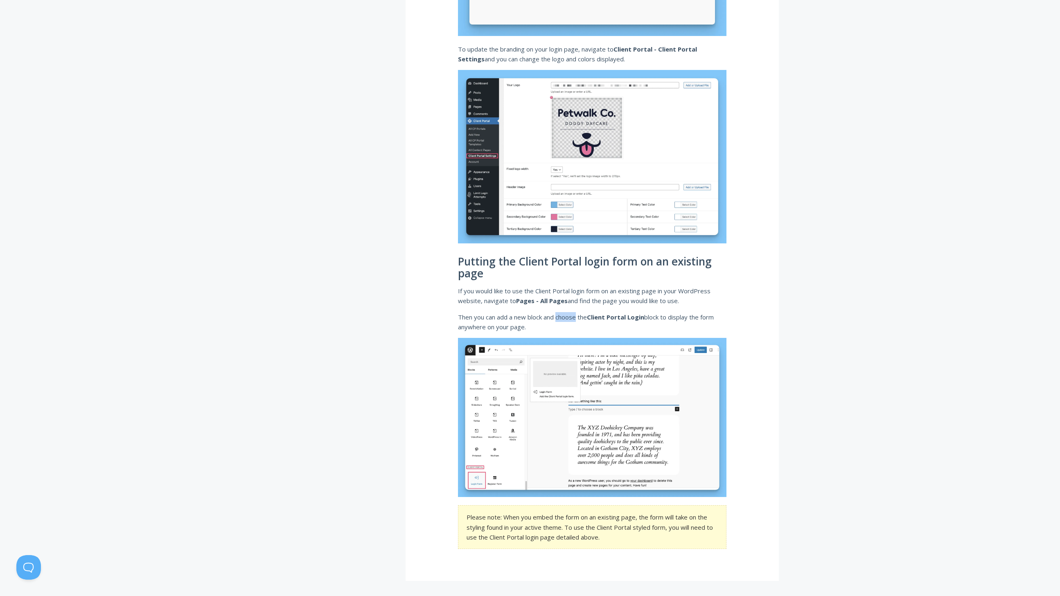
click at [575, 320] on p "Then you can add a new block and choose the Client Portal Login block to displa…" at bounding box center [592, 322] width 268 height 20
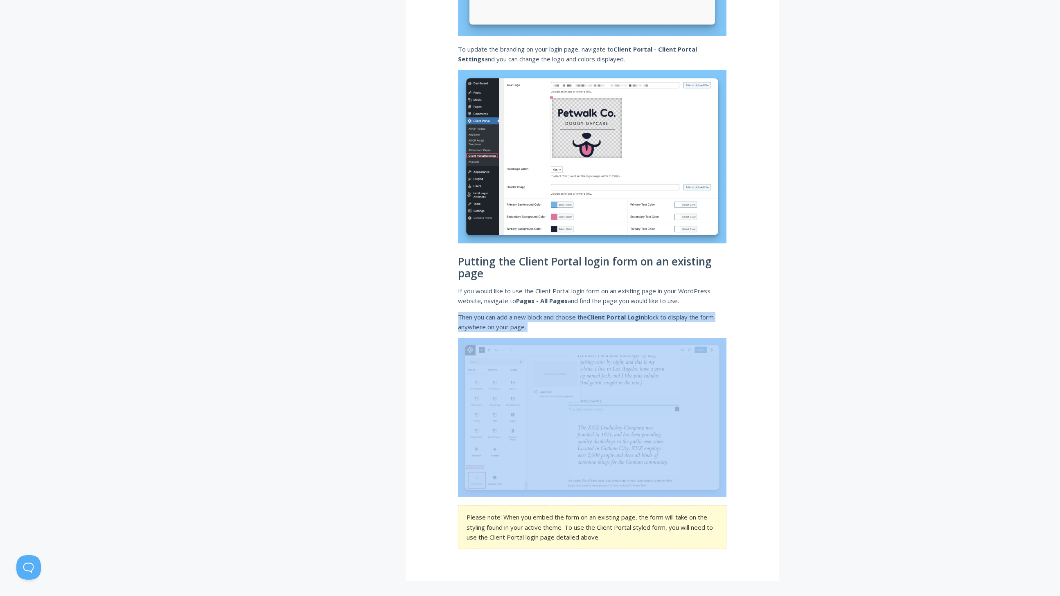
click at [575, 320] on p "Then you can add a new block and choose the Client Portal Login block to displa…" at bounding box center [592, 322] width 268 height 20
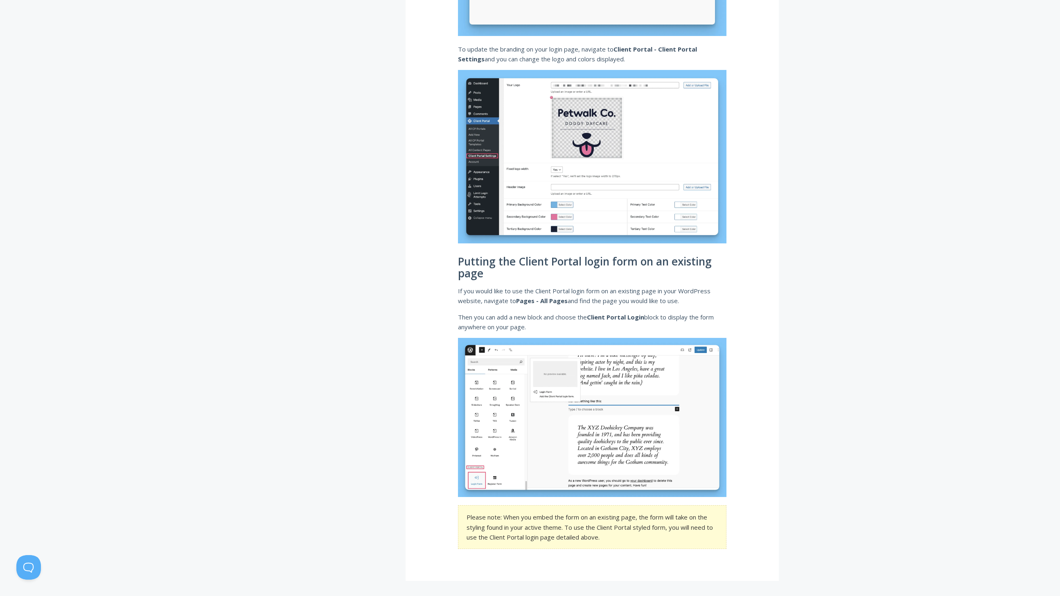
click at [624, 317] on strong "Client Portal Login" at bounding box center [615, 317] width 57 height 8
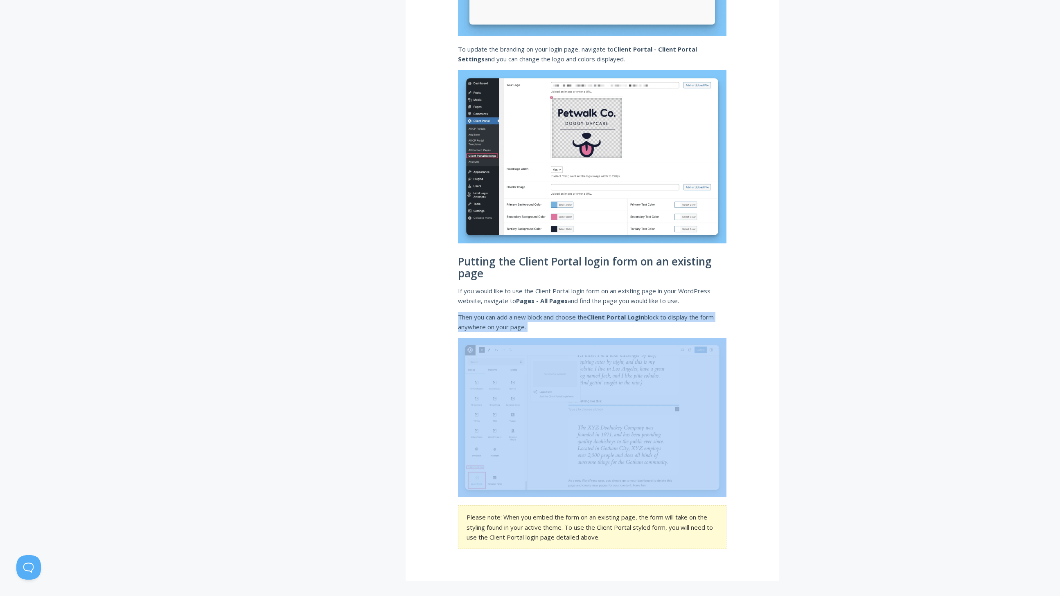
click at [624, 317] on strong "Client Portal Login" at bounding box center [615, 317] width 57 height 8
click at [525, 312] on p "Then you can add a new block and choose the Client Portal Login block to displa…" at bounding box center [592, 322] width 268 height 20
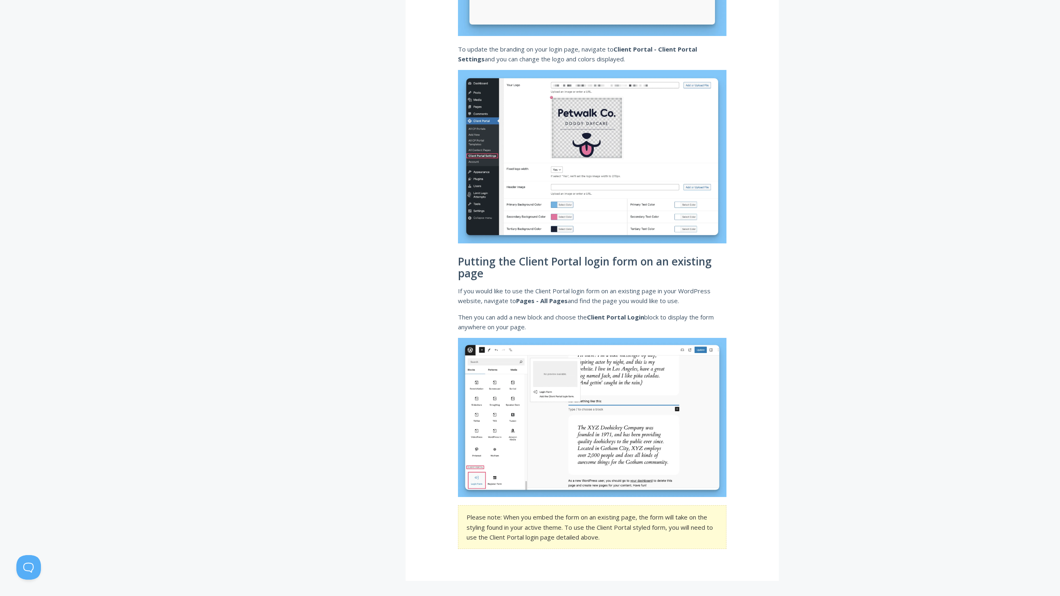
click at [505, 320] on p "Then you can add a new block and choose the Client Portal Login block to displa…" at bounding box center [592, 322] width 268 height 20
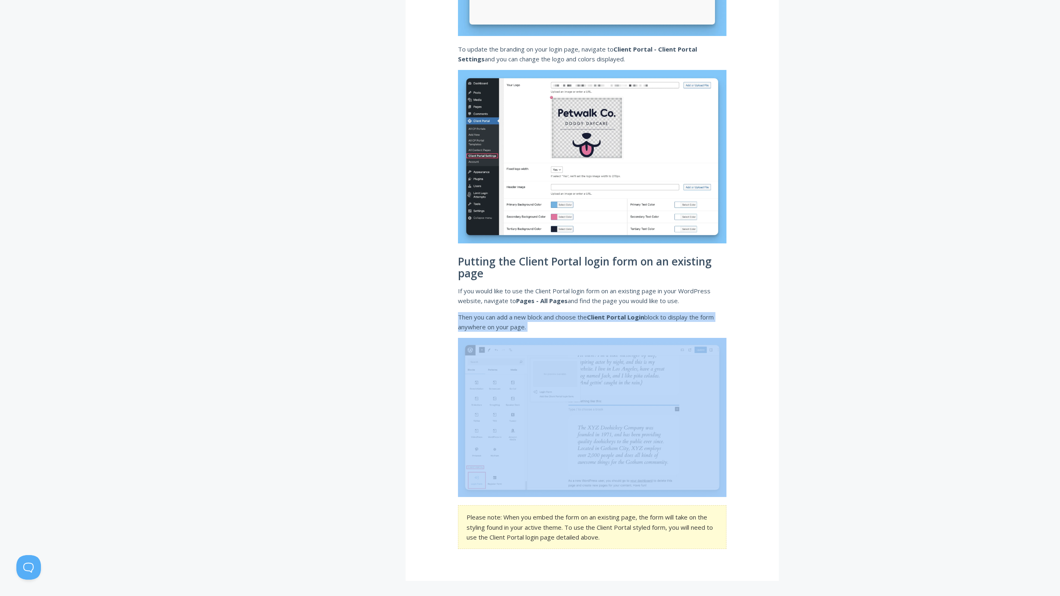
click at [505, 320] on p "Then you can add a new block and choose the Client Portal Login block to displa…" at bounding box center [592, 322] width 268 height 20
click at [545, 320] on p "Then you can add a new block and choose the Client Portal Login block to displa…" at bounding box center [592, 322] width 268 height 20
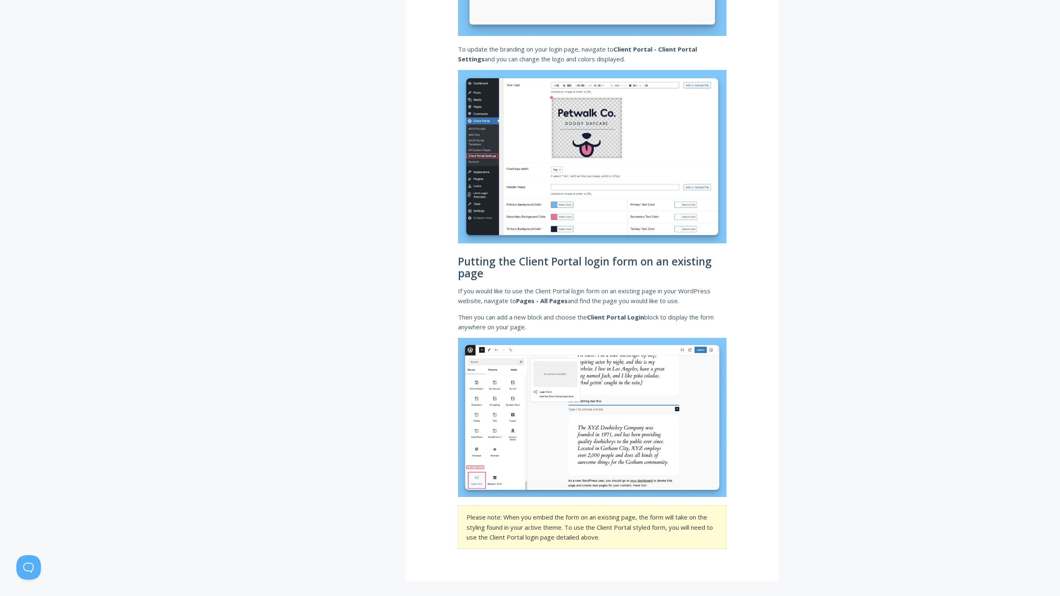
click at [564, 313] on p "Then you can add a new block and choose the Client Portal Login block to displa…" at bounding box center [592, 322] width 268 height 20
click at [606, 304] on p "If you would like to use the Client Portal login form on an existing page in yo…" at bounding box center [592, 296] width 268 height 20
click at [608, 303] on p "If you would like to use the Client Portal login form on an existing page in yo…" at bounding box center [592, 296] width 268 height 20
click at [633, 304] on p "If you would like to use the Client Portal login form on an existing page in yo…" at bounding box center [592, 296] width 268 height 20
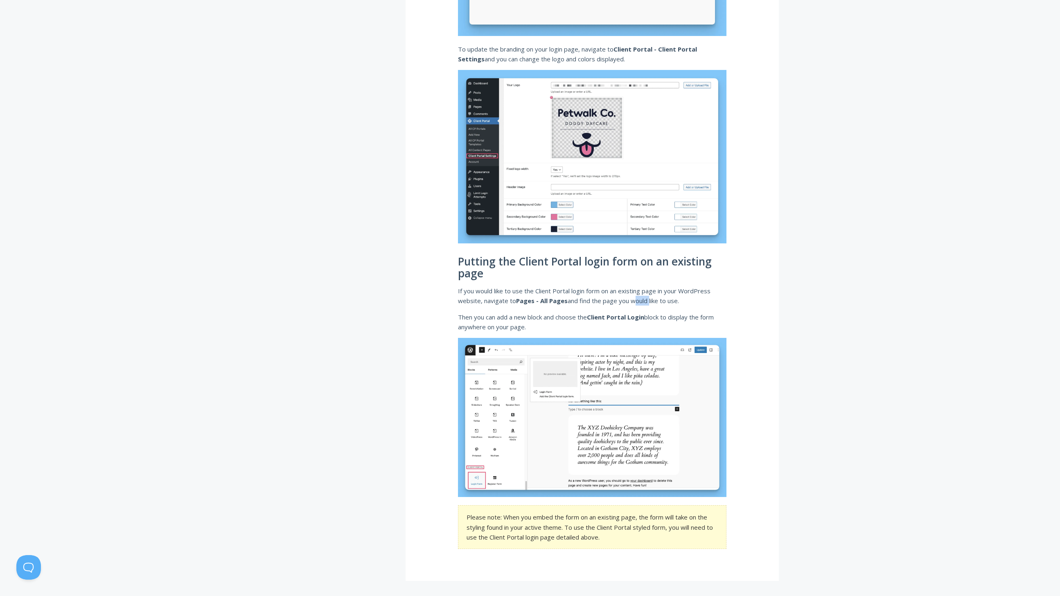
click at [633, 304] on p "If you would like to use the Client Portal login form on an existing page in yo…" at bounding box center [592, 296] width 268 height 20
click at [665, 315] on p "Then you can add a new block and choose the Client Portal Login block to displa…" at bounding box center [592, 322] width 268 height 20
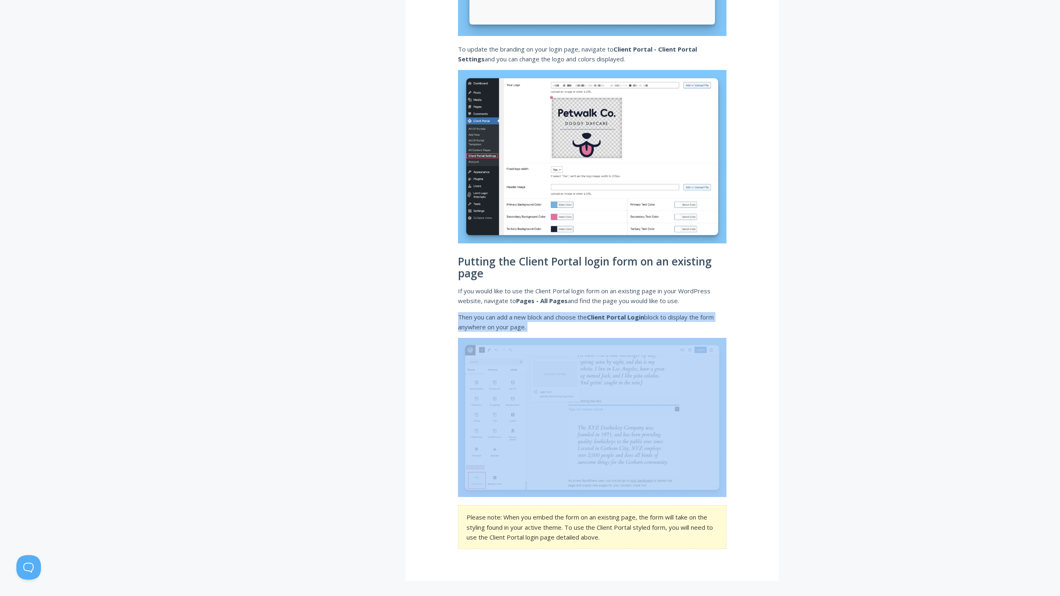
click at [665, 315] on p "Then you can add a new block and choose the Client Portal Login block to displa…" at bounding box center [592, 322] width 268 height 20
